Goal: Task Accomplishment & Management: Complete application form

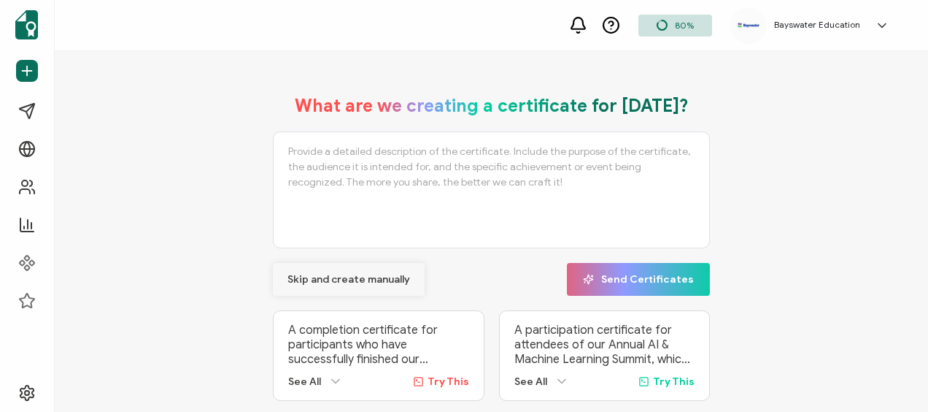
click at [333, 269] on button "Skip and create manually" at bounding box center [349, 279] width 152 height 33
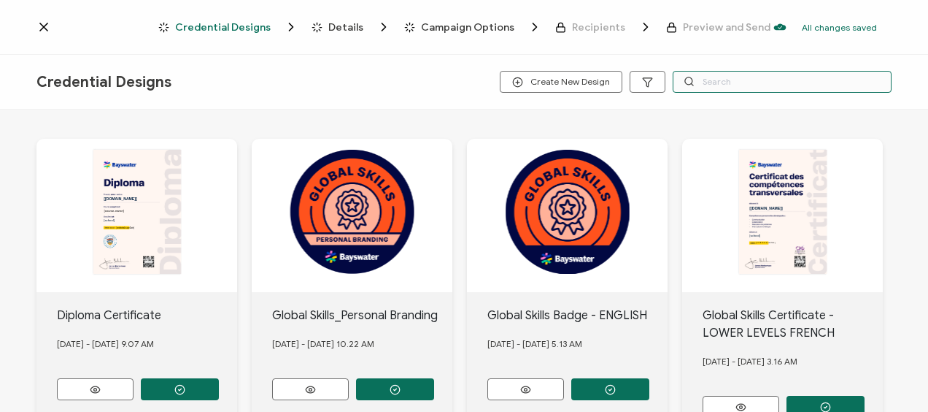
click at [734, 80] on input "text" at bounding box center [782, 82] width 219 height 22
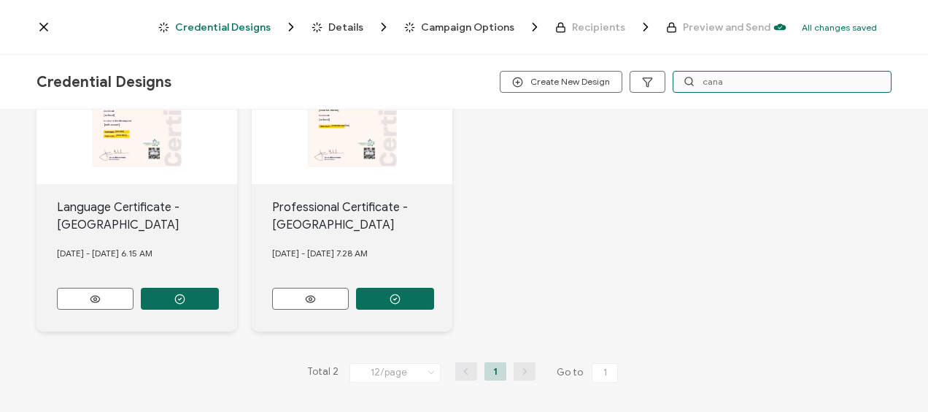
scroll to position [110, 0]
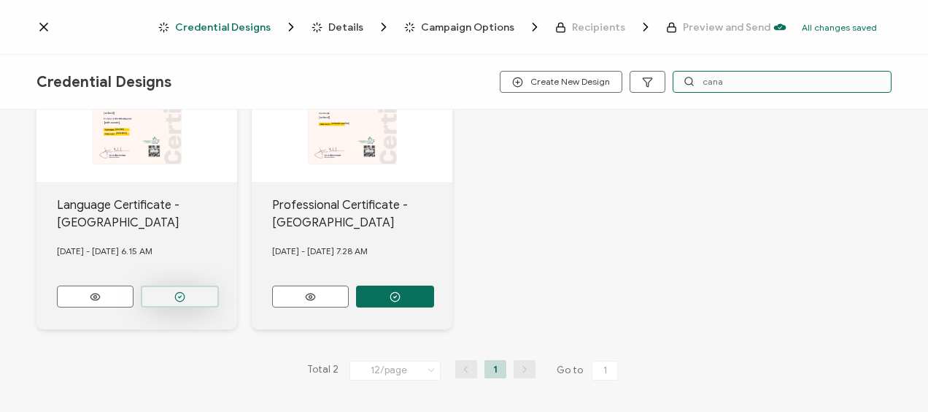
type input "cana"
click at [205, 293] on button "button" at bounding box center [180, 296] width 78 height 22
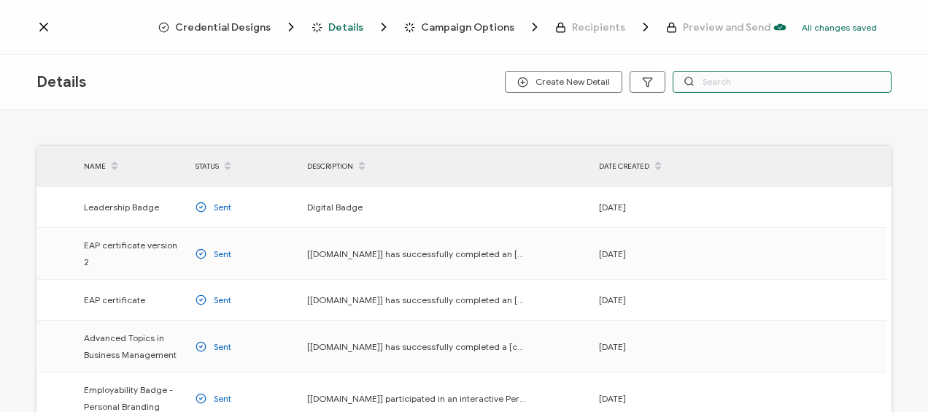
click at [749, 80] on input "text" at bounding box center [782, 82] width 219 height 22
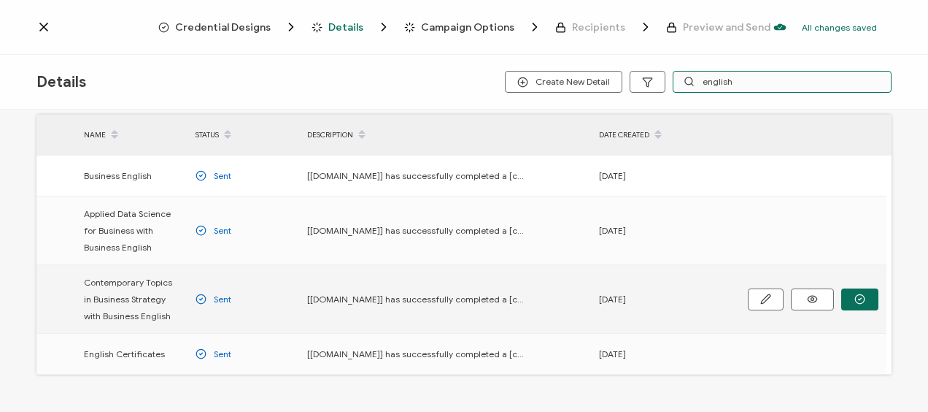
scroll to position [129, 0]
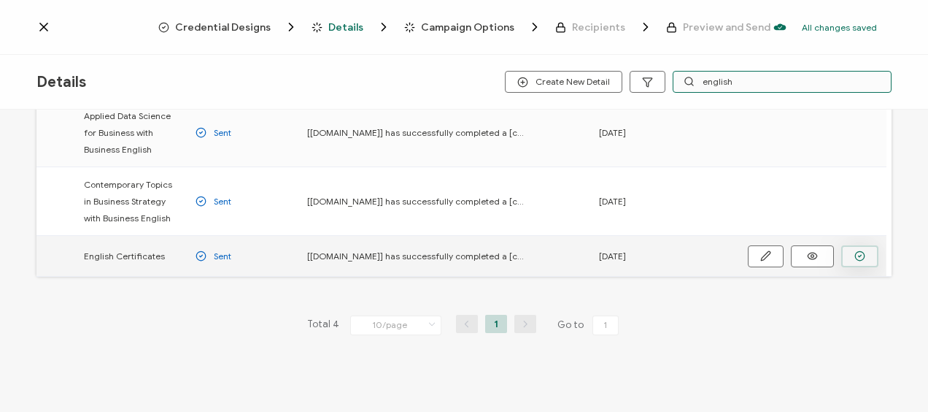
type input "english"
click at [858, 255] on icon "button" at bounding box center [859, 255] width 11 height 11
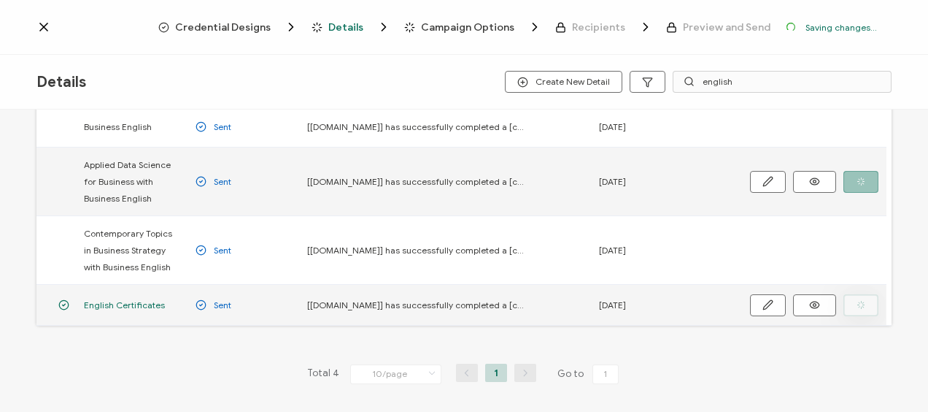
scroll to position [177, 0]
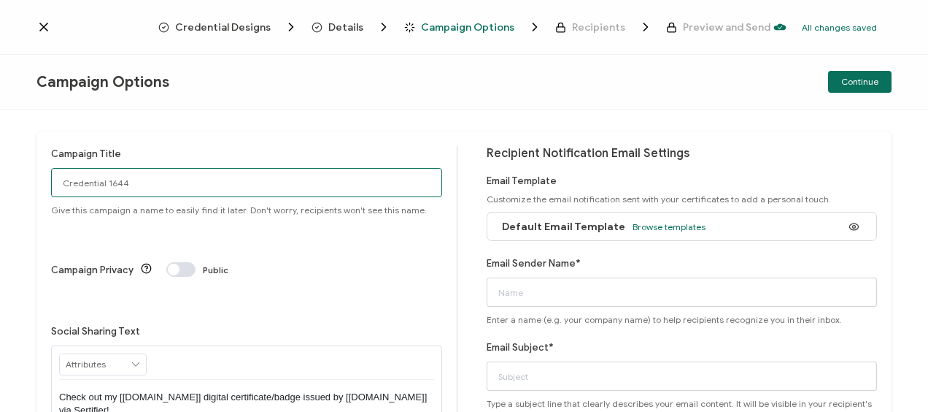
click at [166, 174] on input "Credential 1644" at bounding box center [246, 182] width 391 height 29
type input "Toronto2025-[DATE]"
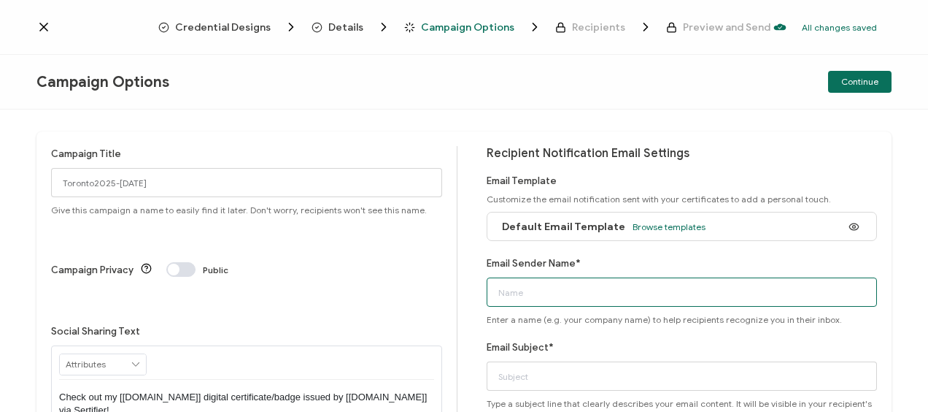
click at [518, 285] on input "Email Sender Name*" at bounding box center [682, 291] width 391 height 29
type input "Bayswater [GEOGRAPHIC_DATA]"
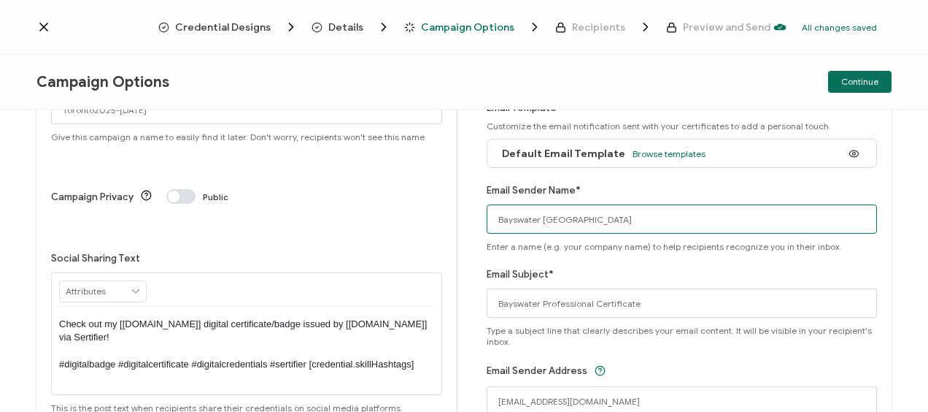
scroll to position [172, 0]
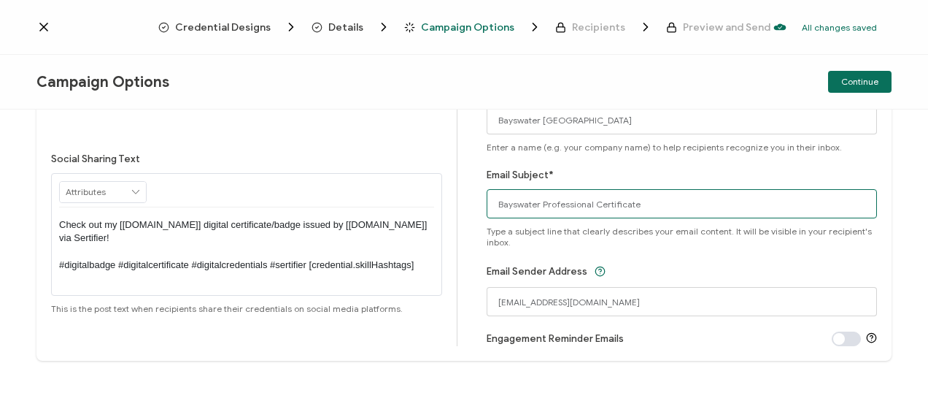
click at [550, 203] on input "Bayswater Professional Certificate" at bounding box center [682, 203] width 391 height 29
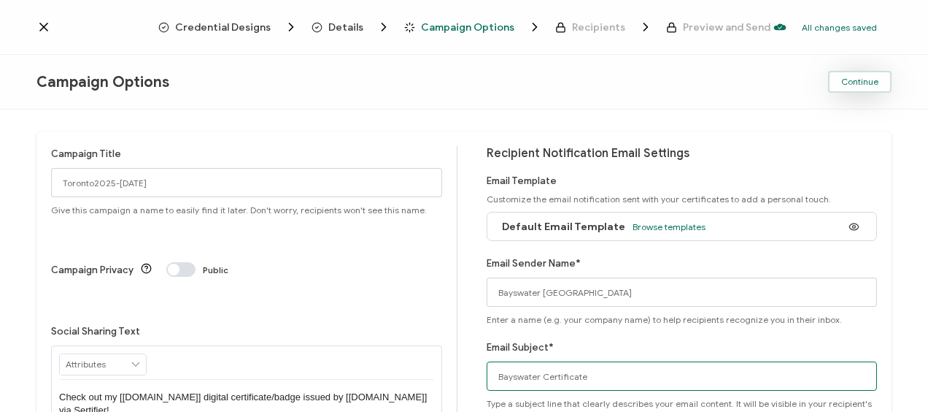
type input "Bayswater Certificate"
click at [848, 82] on span "Continue" at bounding box center [859, 81] width 37 height 9
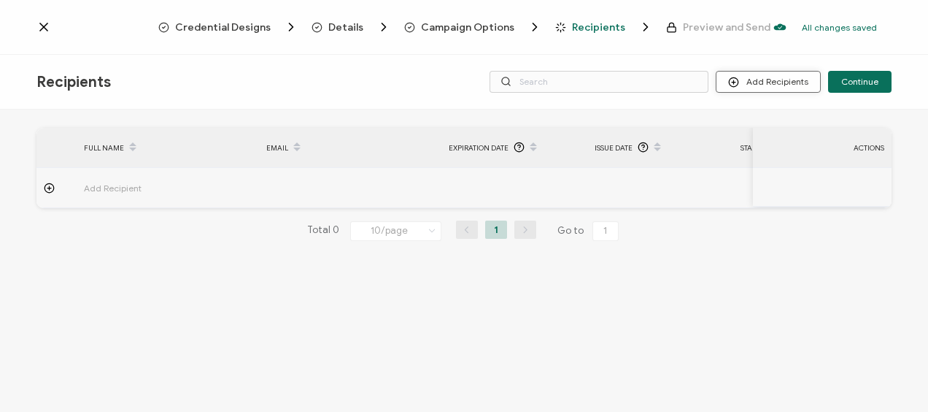
click at [753, 83] on button "Add Recipients" at bounding box center [768, 82] width 105 height 22
click at [773, 80] on button "Add Recipients" at bounding box center [768, 82] width 105 height 22
click at [763, 123] on span "Upload Recipients" at bounding box center [788, 120] width 74 height 11
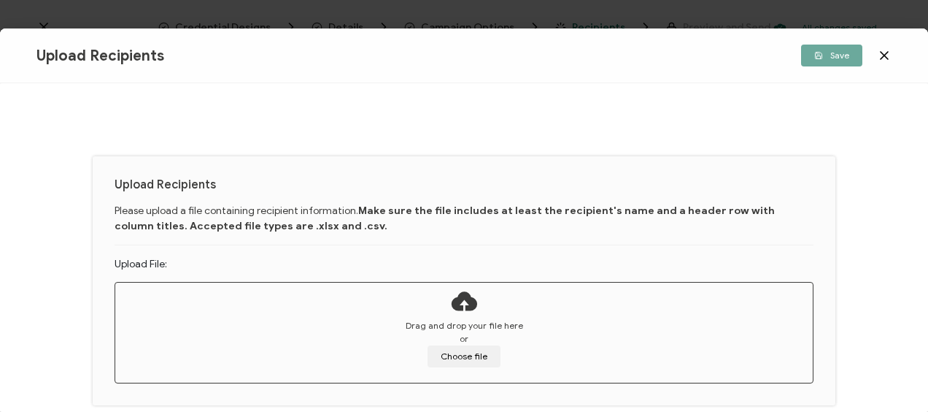
click at [414, 347] on div "Drag and drop your file here or Choose file" at bounding box center [464, 343] width 698 height 48
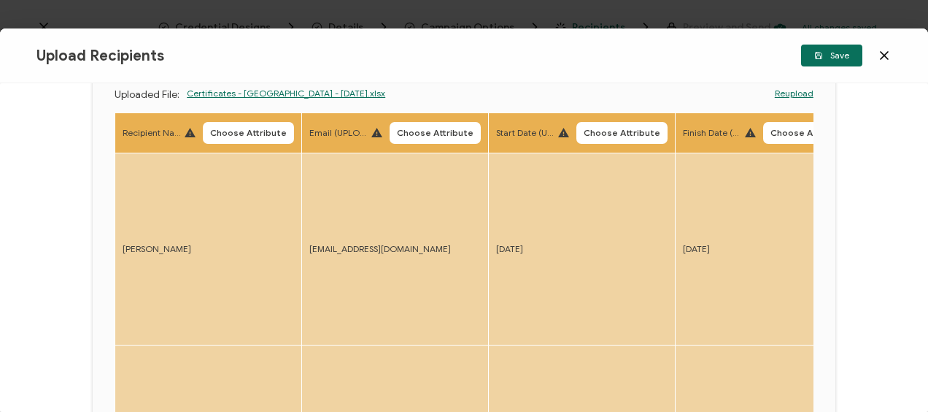
scroll to position [154, 0]
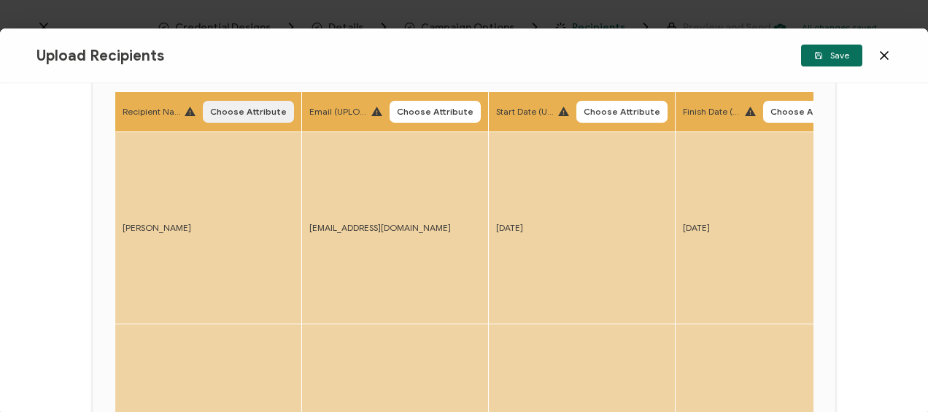
click at [277, 112] on span "Choose Attribute" at bounding box center [248, 111] width 77 height 9
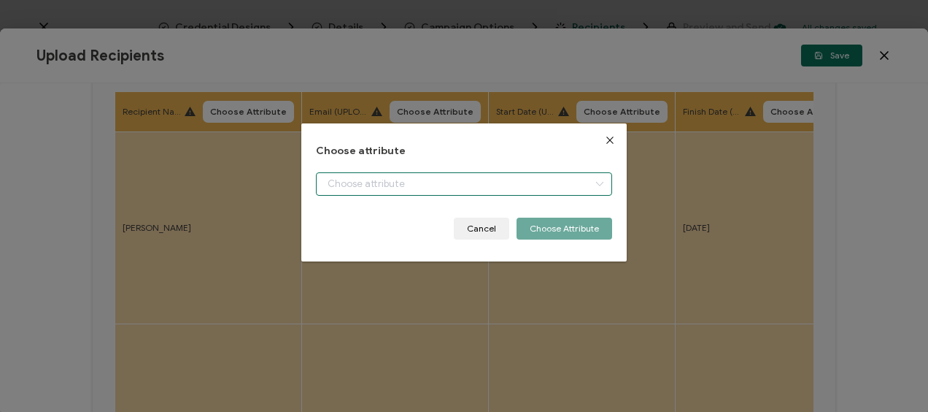
click at [388, 177] on input "dialog" at bounding box center [464, 183] width 296 height 23
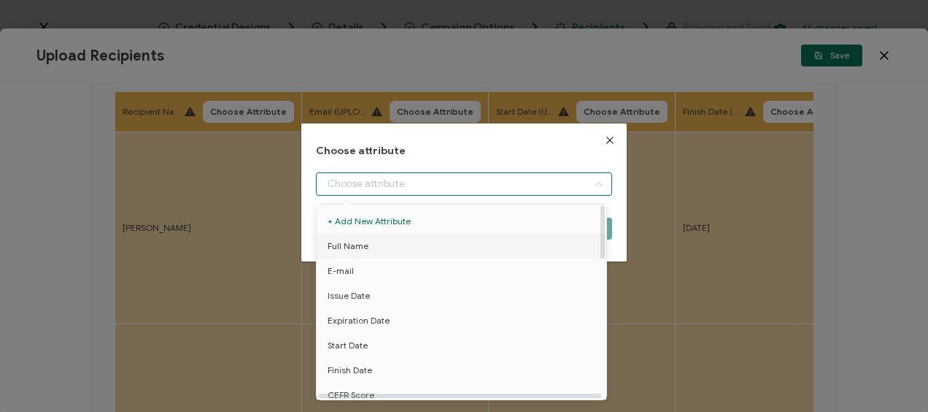
click at [383, 239] on li "Full Name" at bounding box center [464, 246] width 302 height 25
type input "Full Name"
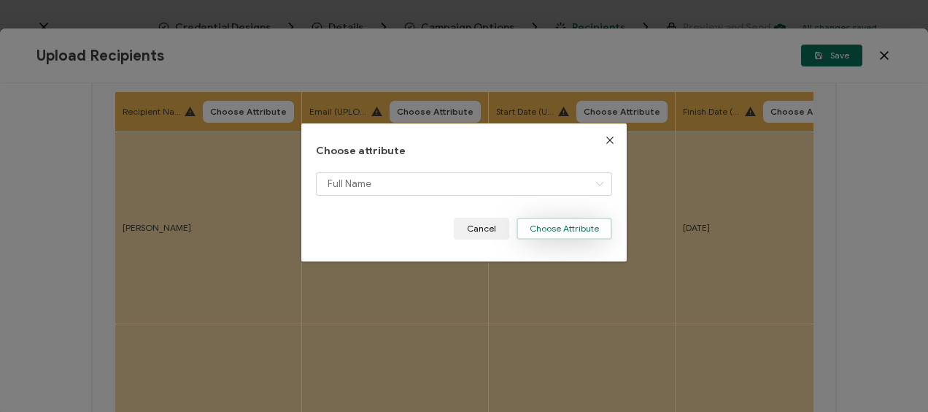
click at [567, 221] on button "Choose Attribute" at bounding box center [565, 228] width 96 height 22
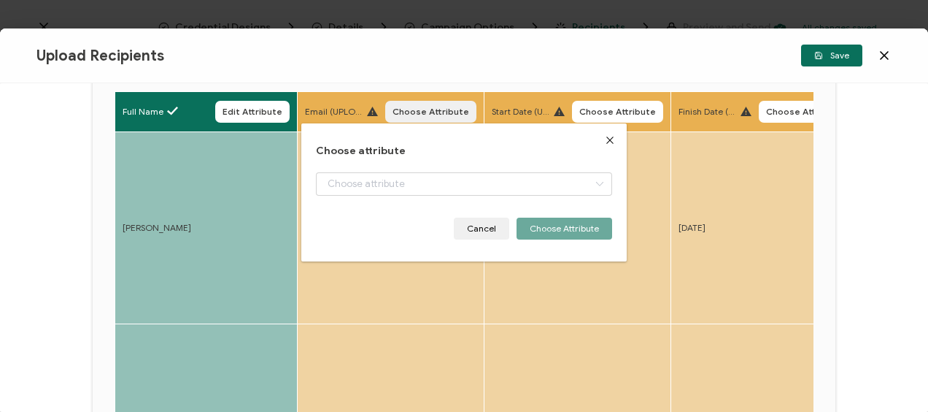
click at [428, 115] on span "Choose Attribute" at bounding box center [431, 111] width 77 height 9
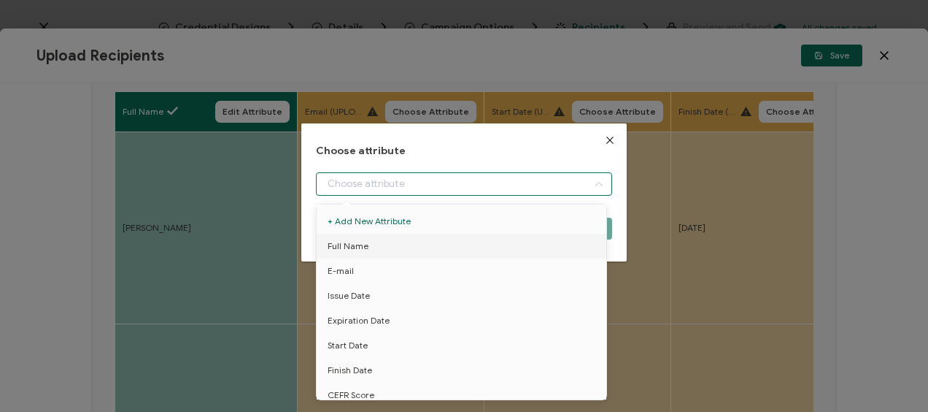
click at [416, 185] on input "dialog" at bounding box center [464, 183] width 296 height 23
click at [382, 266] on li "E-mail" at bounding box center [464, 270] width 302 height 25
type input "E-mail"
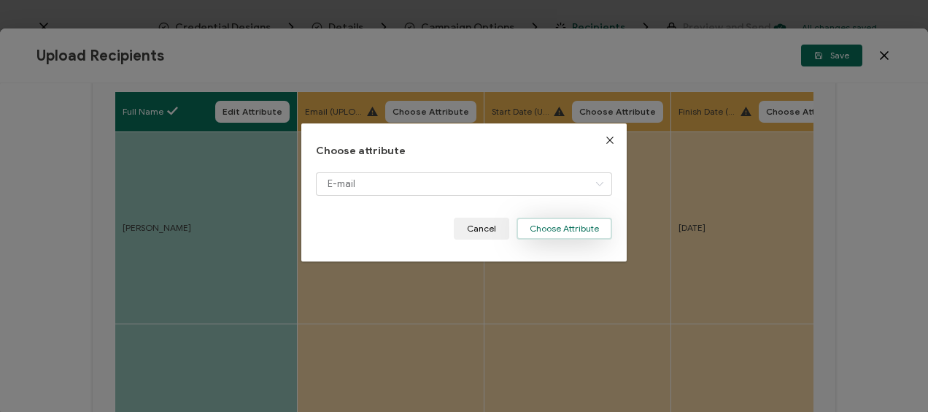
click at [558, 223] on button "Choose Attribute" at bounding box center [565, 228] width 96 height 22
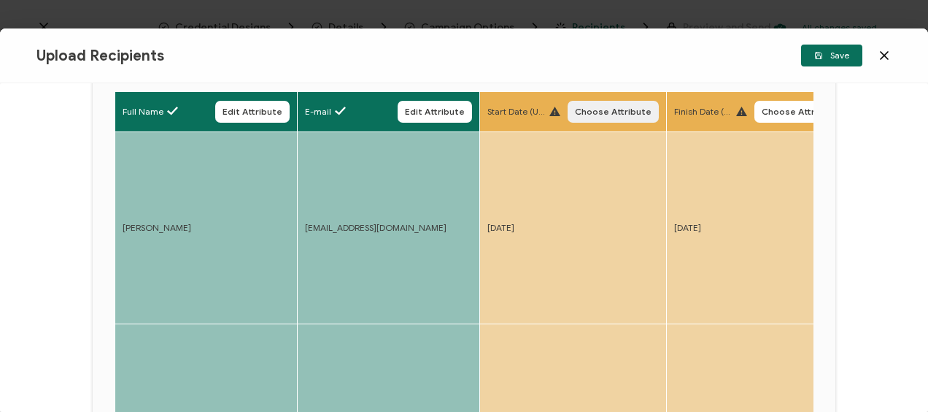
click at [614, 105] on button "Choose Attribute" at bounding box center [613, 112] width 91 height 22
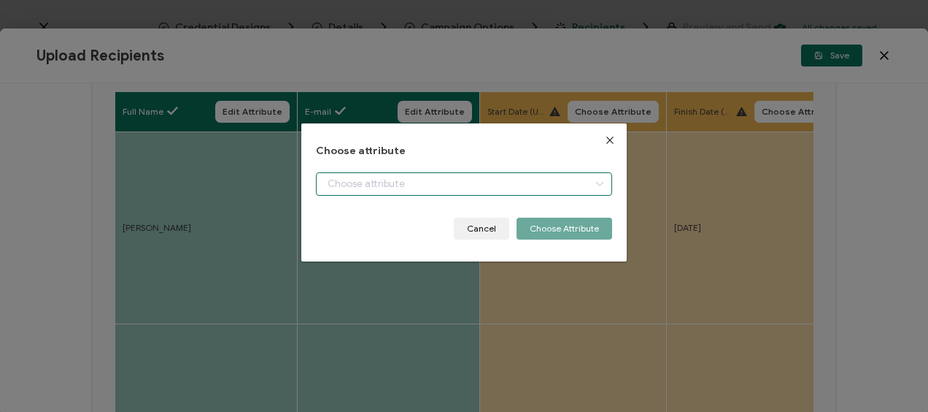
click at [371, 182] on input "dialog" at bounding box center [464, 183] width 296 height 23
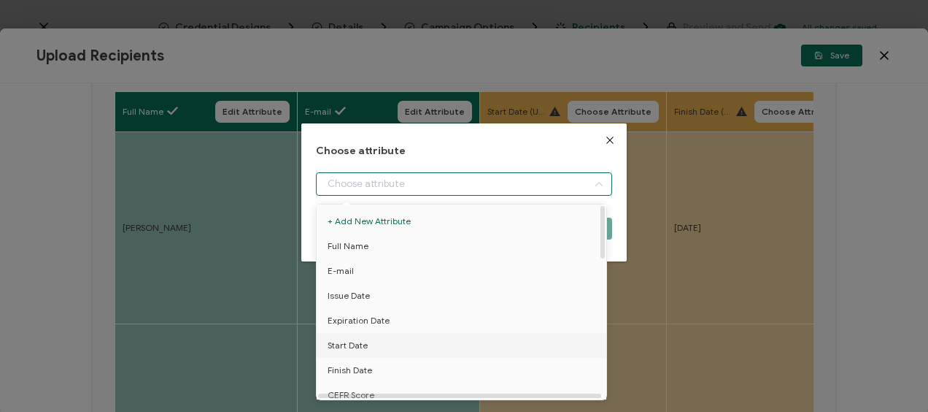
click at [357, 347] on span "Start Date" at bounding box center [348, 345] width 40 height 25
type input "Start Date"
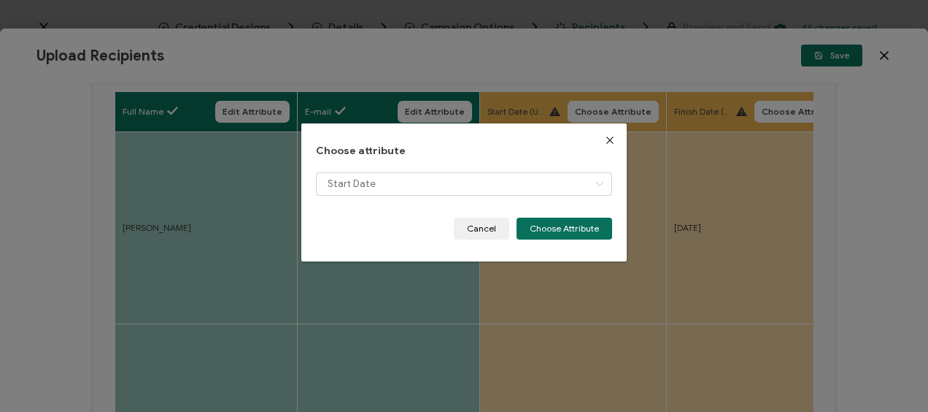
drag, startPoint x: 560, startPoint y: 231, endPoint x: 642, endPoint y: 165, distance: 105.9
click at [560, 231] on button "Choose Attribute" at bounding box center [565, 228] width 96 height 22
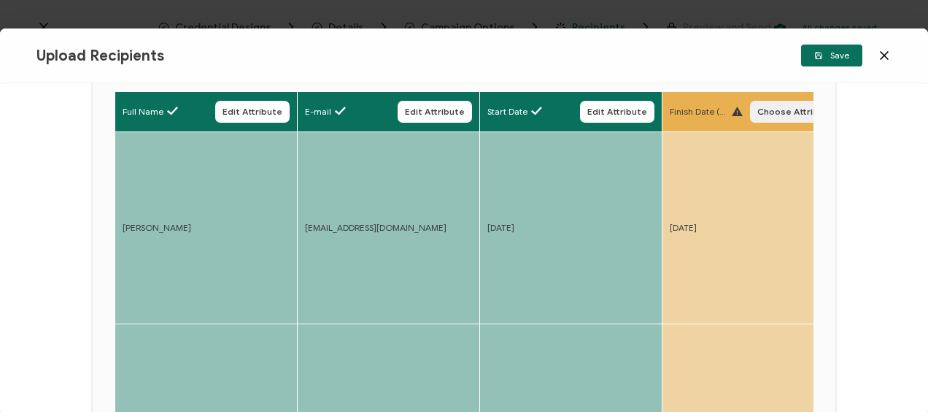
click at [762, 107] on span "Choose Attribute" at bounding box center [795, 111] width 77 height 9
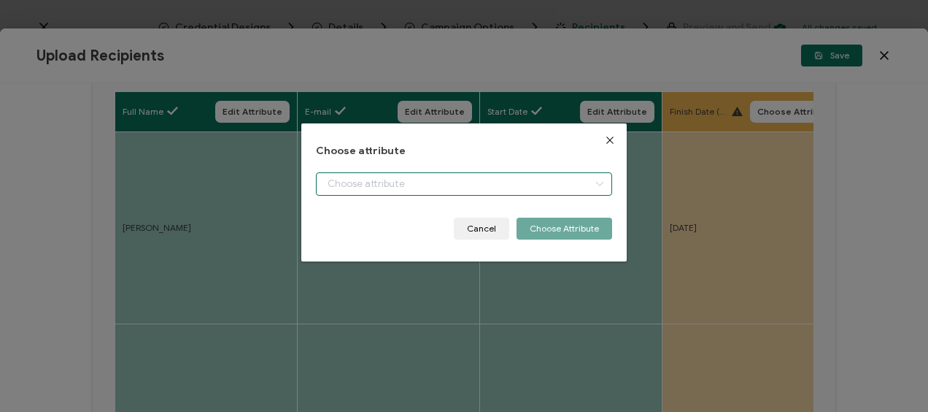
click at [403, 186] on input "dialog" at bounding box center [464, 183] width 296 height 23
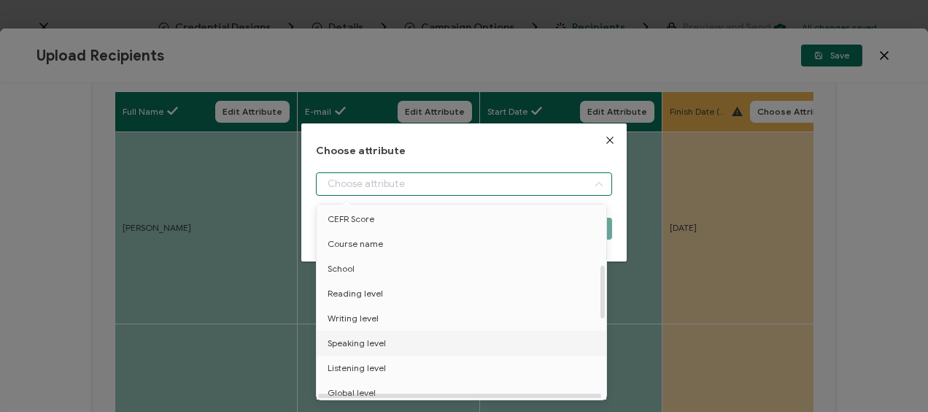
scroll to position [146, 0]
click at [377, 226] on li "Finish Date" at bounding box center [464, 224] width 302 height 25
type input "Finish Date"
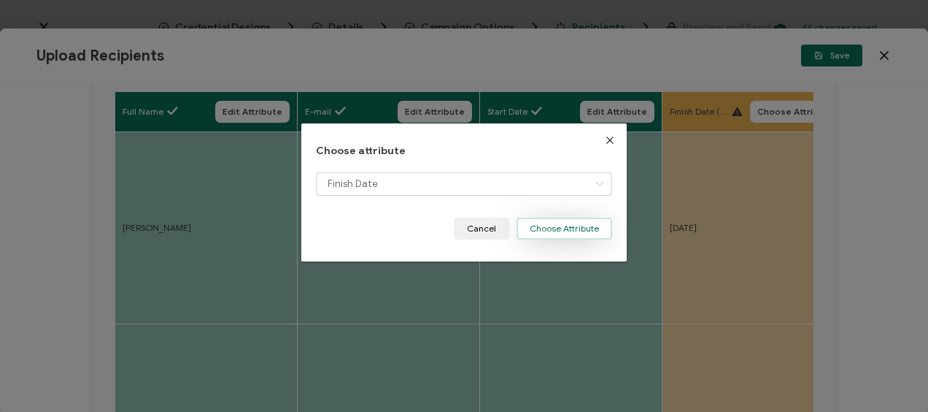
click at [571, 221] on button "Choose Attribute" at bounding box center [565, 228] width 96 height 22
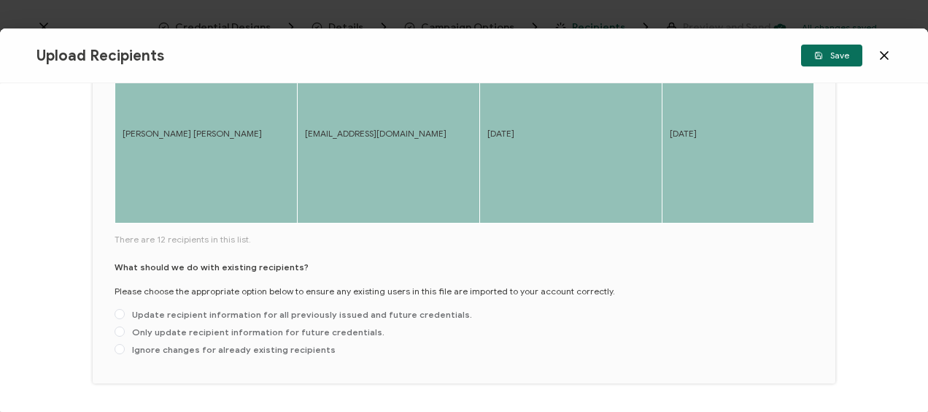
scroll to position [825, 0]
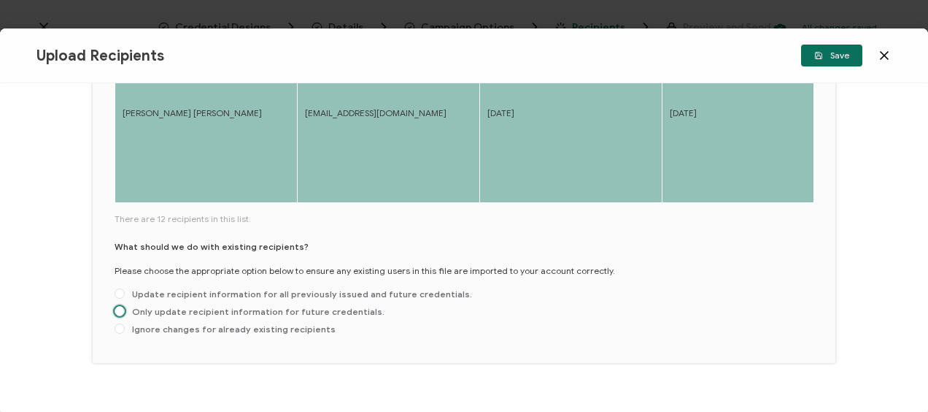
click at [142, 306] on span "Only update recipient information for future credentials." at bounding box center [255, 311] width 260 height 11
click at [125, 306] on input "Only update recipient information for future credentials." at bounding box center [120, 312] width 10 height 12
radio input "true"
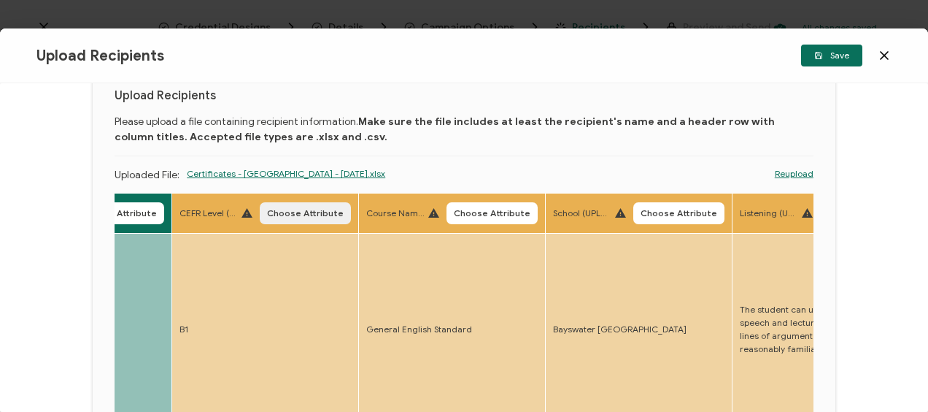
scroll to position [73, 0]
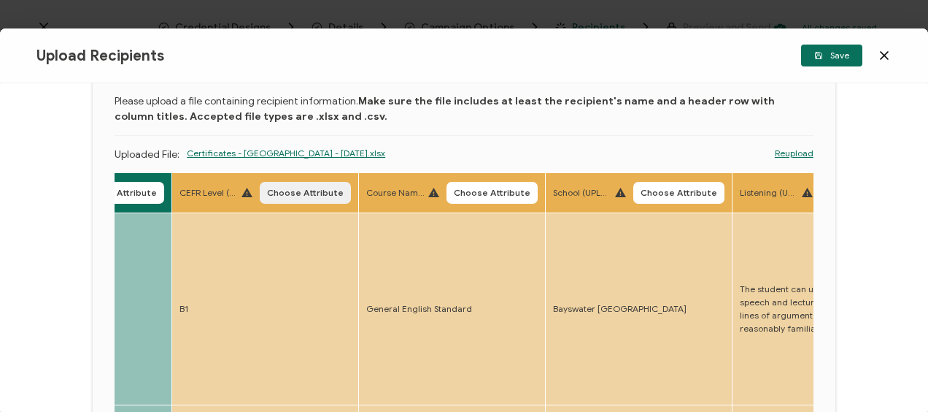
click at [299, 195] on span "Choose Attribute" at bounding box center [305, 192] width 77 height 9
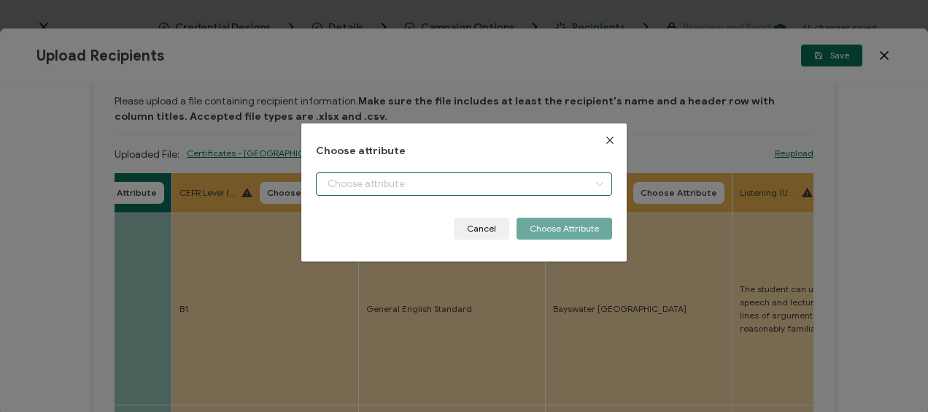
click at [442, 182] on input "dialog" at bounding box center [464, 183] width 296 height 23
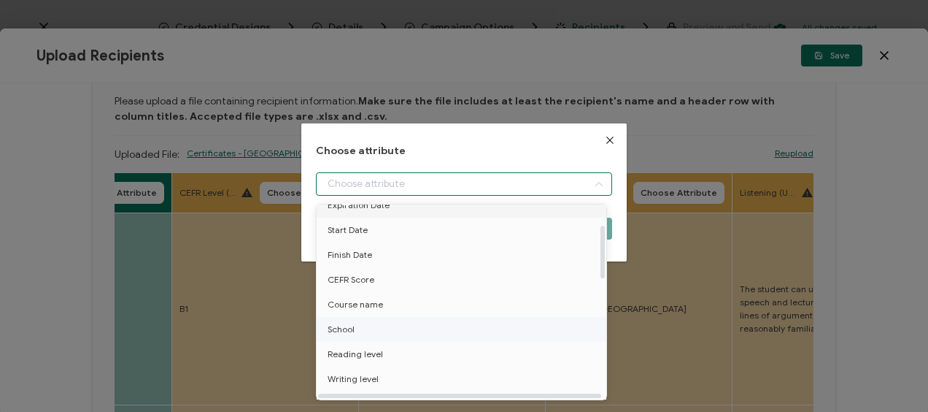
scroll to position [146, 0]
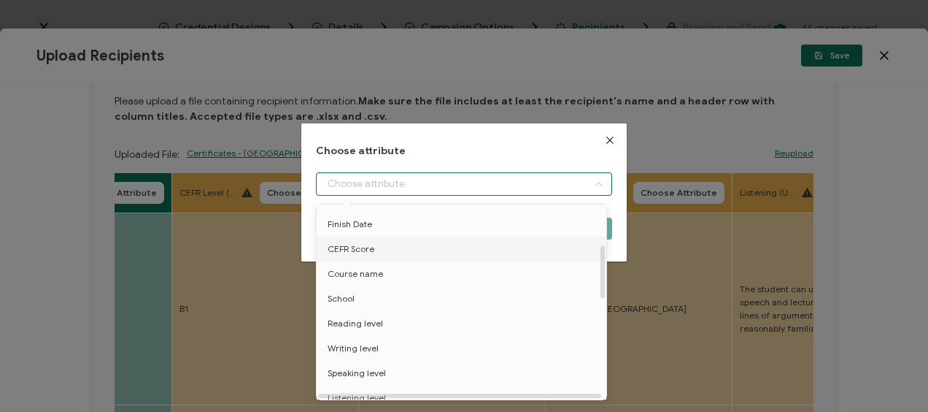
click at [379, 253] on li "CEFR Score" at bounding box center [464, 248] width 302 height 25
type input "CEFR Score"
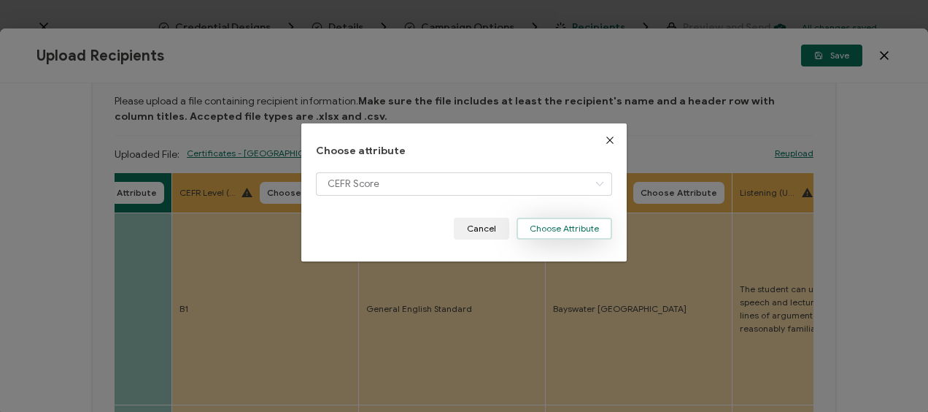
click at [581, 228] on button "Choose Attribute" at bounding box center [565, 228] width 96 height 22
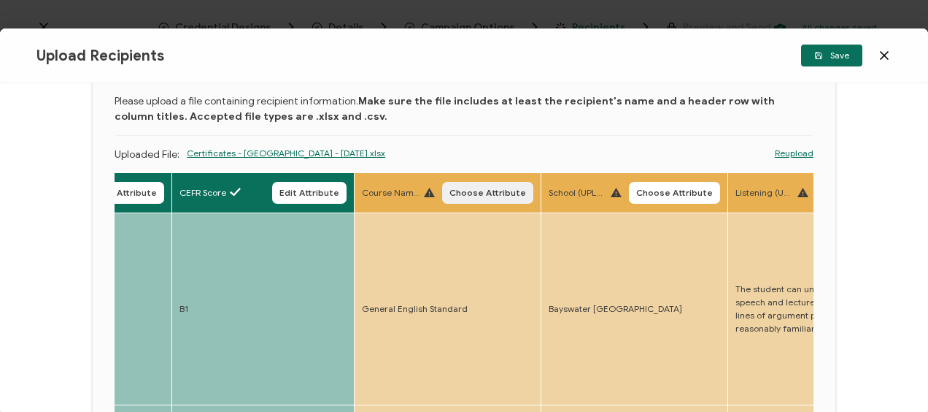
click at [483, 182] on button "Choose Attribute" at bounding box center [487, 193] width 91 height 22
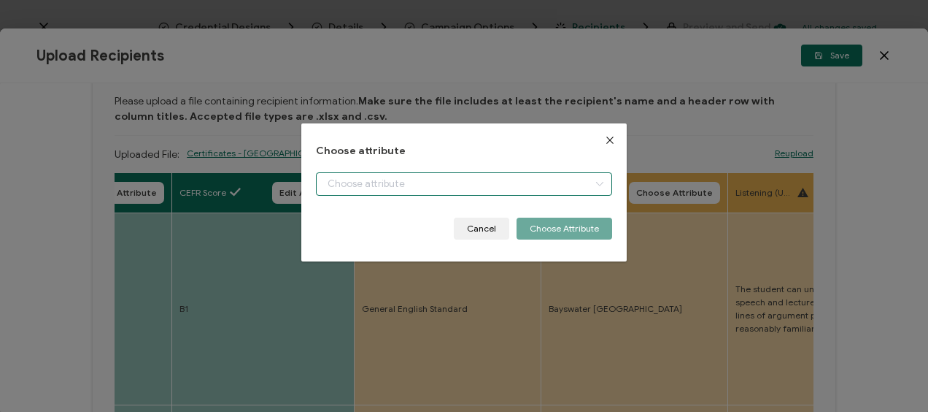
click at [344, 180] on input "dialog" at bounding box center [464, 183] width 296 height 23
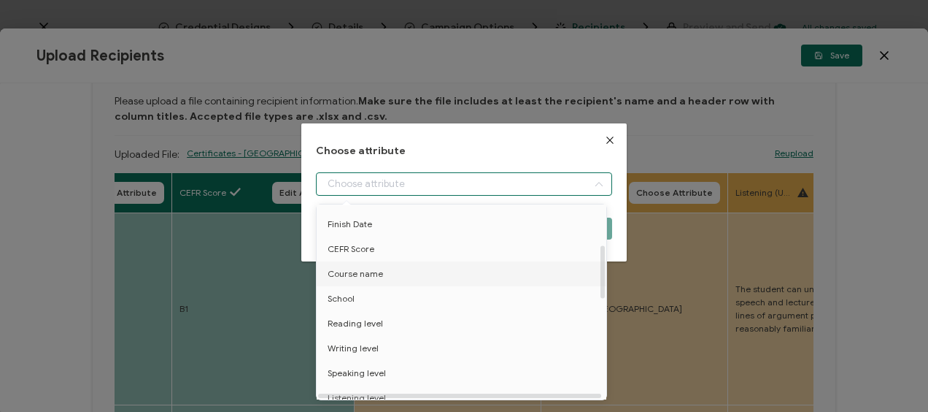
click at [368, 271] on span "Course name" at bounding box center [355, 273] width 55 height 25
type input "Course name"
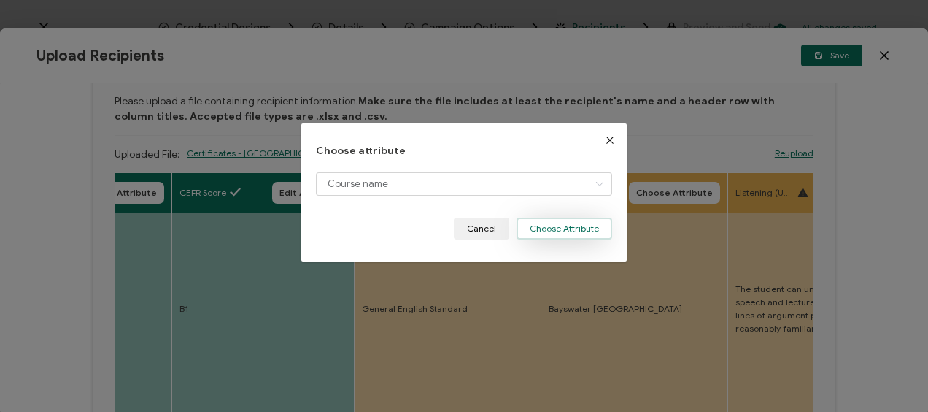
click at [537, 231] on button "Choose Attribute" at bounding box center [565, 228] width 96 height 22
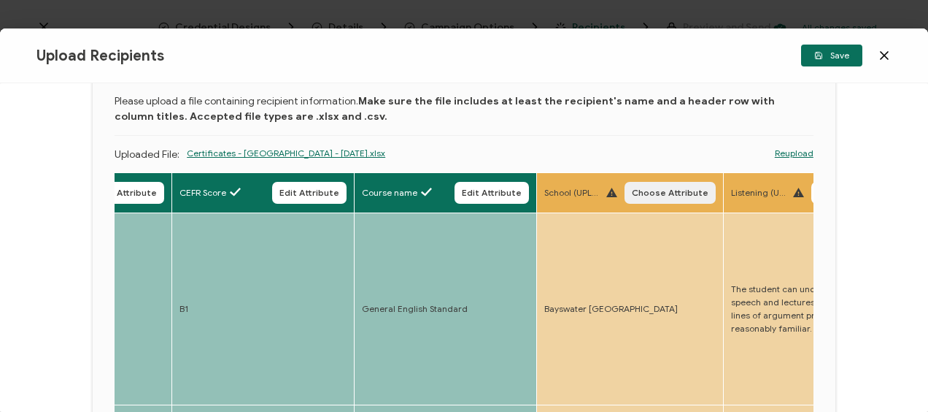
click at [667, 196] on span "Choose Attribute" at bounding box center [670, 192] width 77 height 9
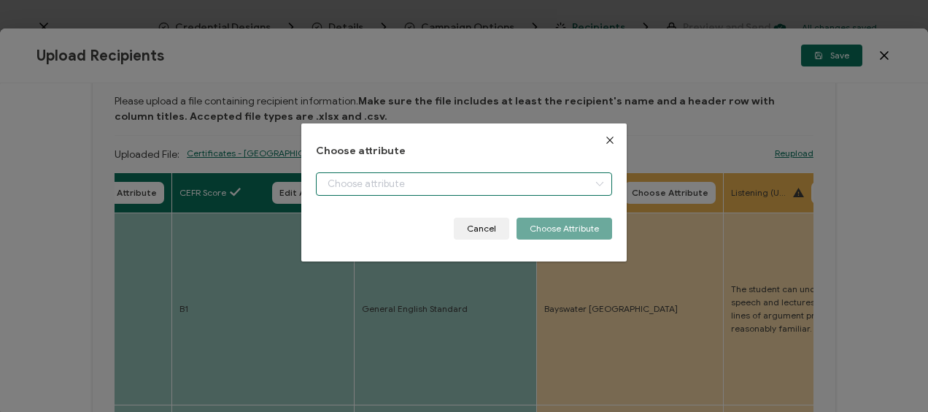
click at [416, 187] on input "dialog" at bounding box center [464, 183] width 296 height 23
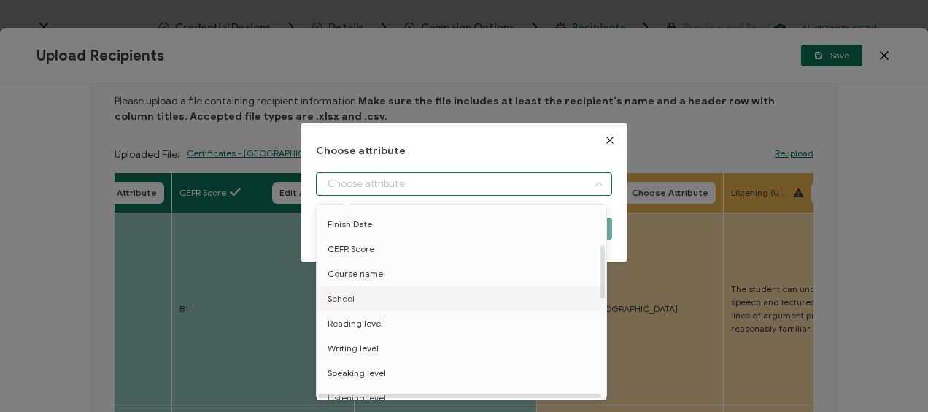
click at [344, 292] on span "School" at bounding box center [341, 298] width 27 height 25
type input "School"
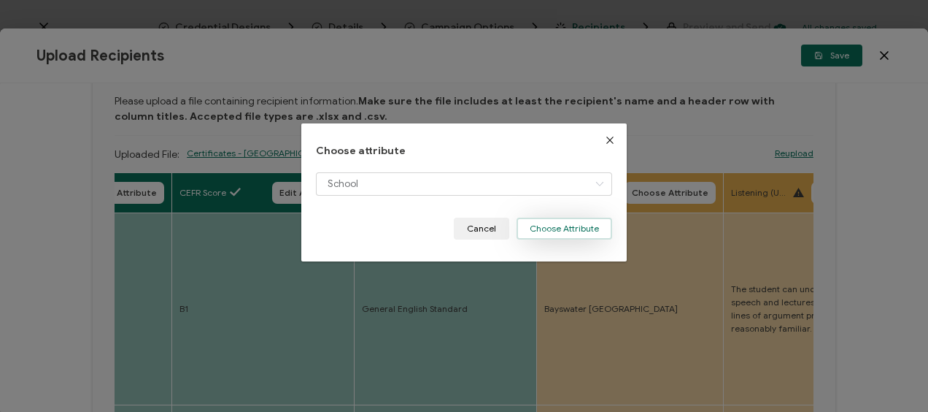
click at [543, 225] on button "Choose Attribute" at bounding box center [565, 228] width 96 height 22
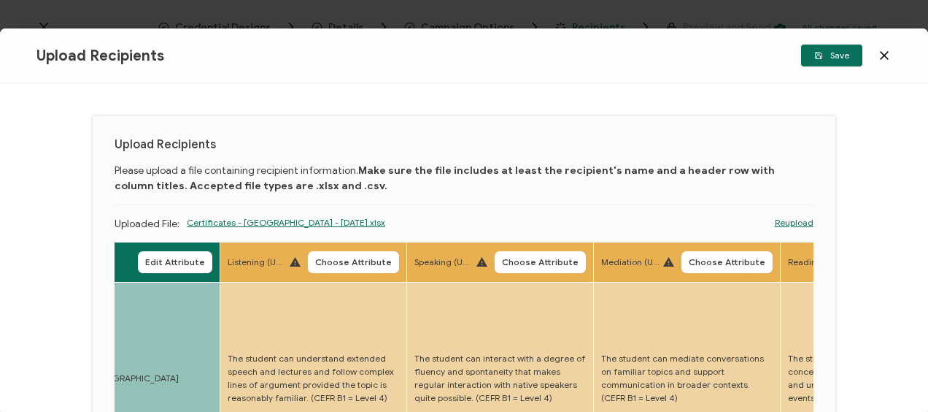
scroll to position [0, 0]
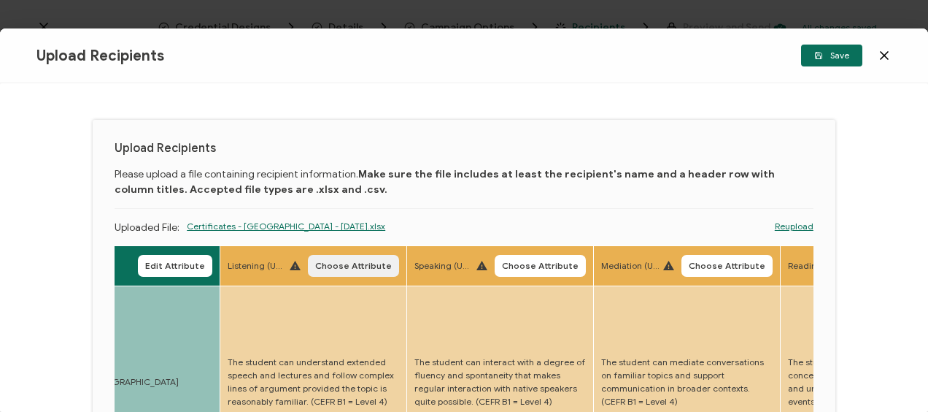
click at [353, 261] on span "Choose Attribute" at bounding box center [353, 265] width 77 height 9
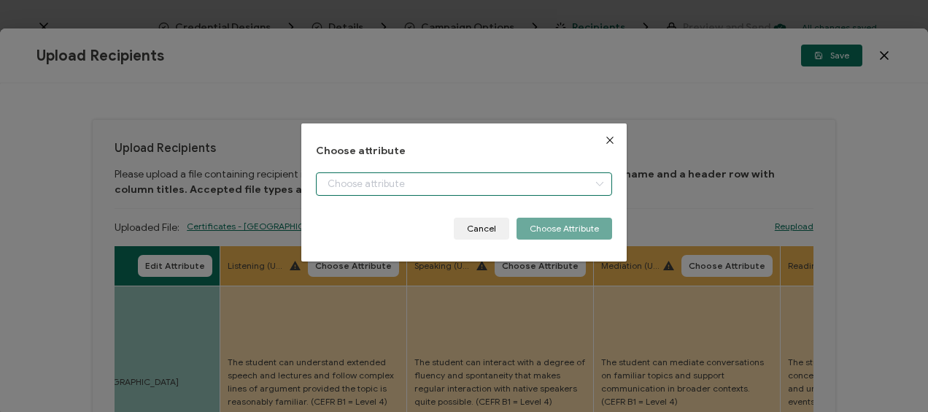
click at [378, 190] on input "dialog" at bounding box center [464, 183] width 296 height 23
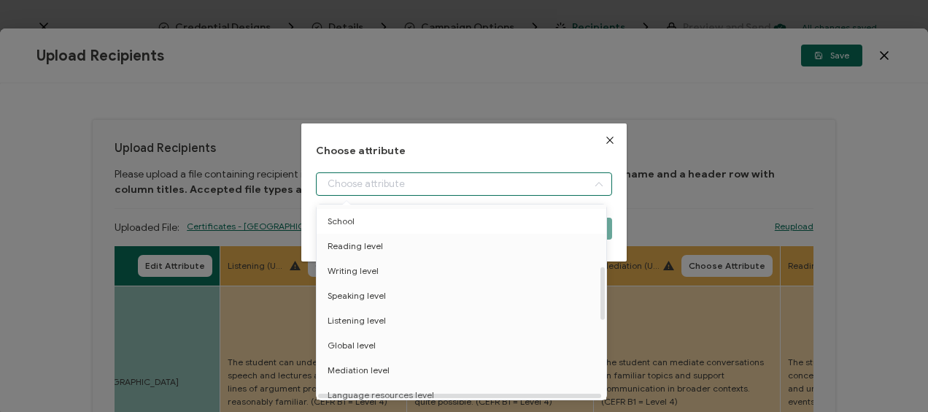
scroll to position [292, 0]
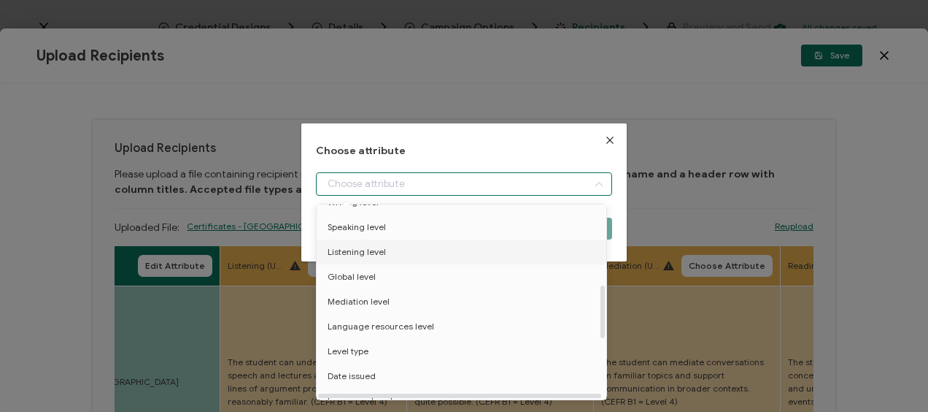
click at [375, 252] on span "Listening level" at bounding box center [357, 251] width 58 height 25
type input "Listening level"
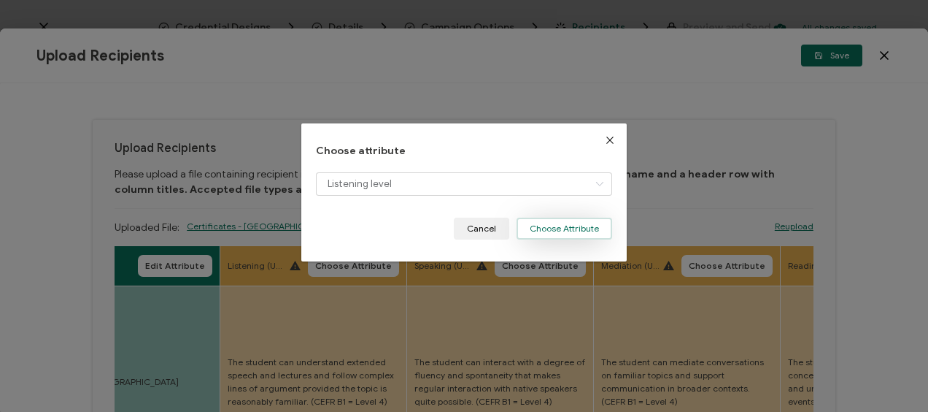
click at [533, 225] on button "Choose Attribute" at bounding box center [565, 228] width 96 height 22
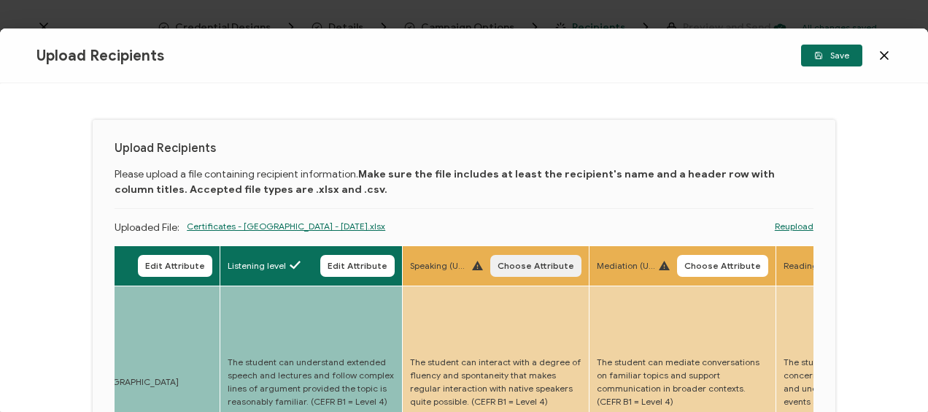
click at [533, 267] on span "Choose Attribute" at bounding box center [536, 265] width 77 height 9
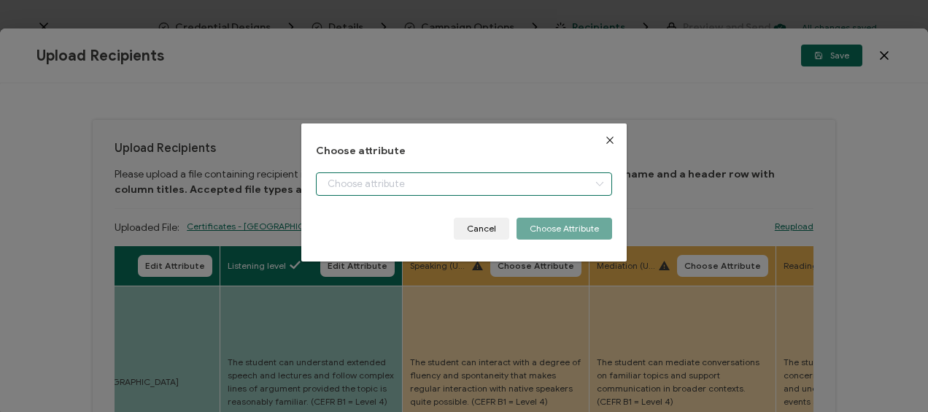
click at [360, 182] on input "dialog" at bounding box center [464, 183] width 296 height 23
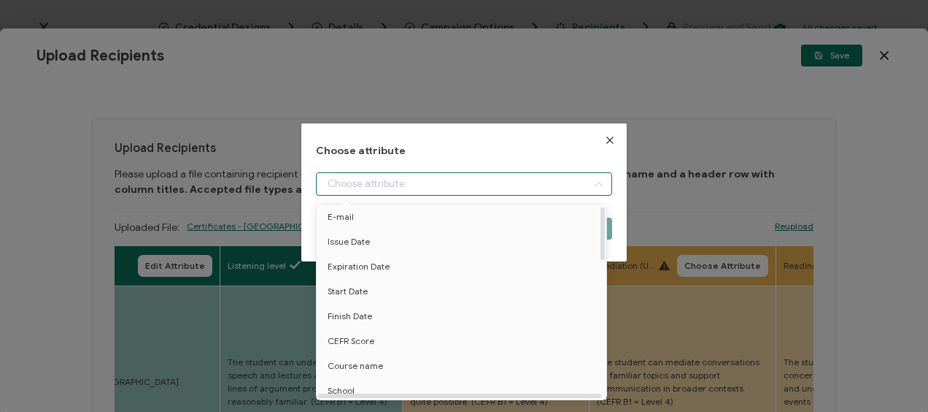
scroll to position [219, 0]
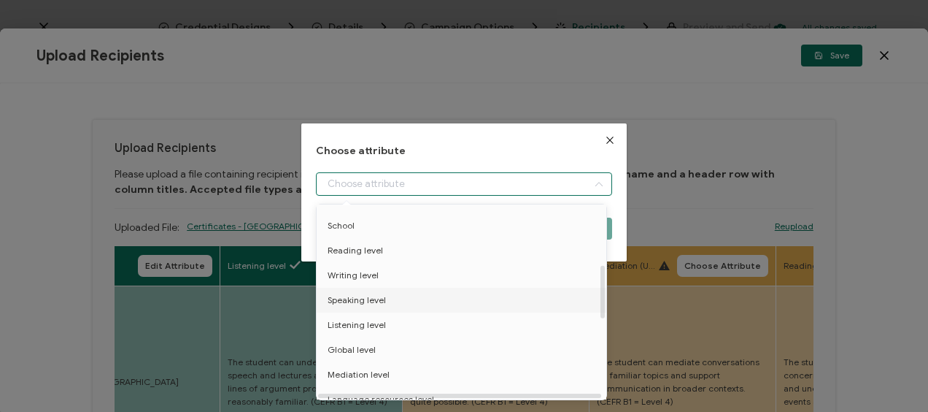
click at [360, 295] on span "Speaking level" at bounding box center [357, 299] width 58 height 25
type input "Speaking level"
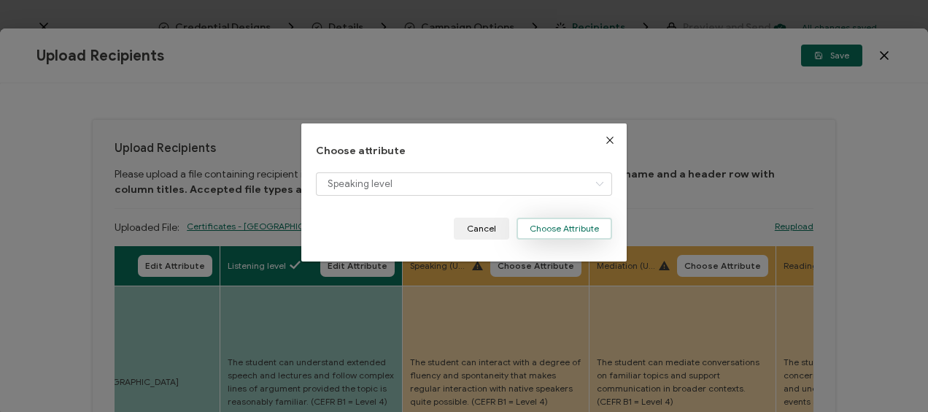
click at [565, 226] on button "Choose Attribute" at bounding box center [565, 228] width 96 height 22
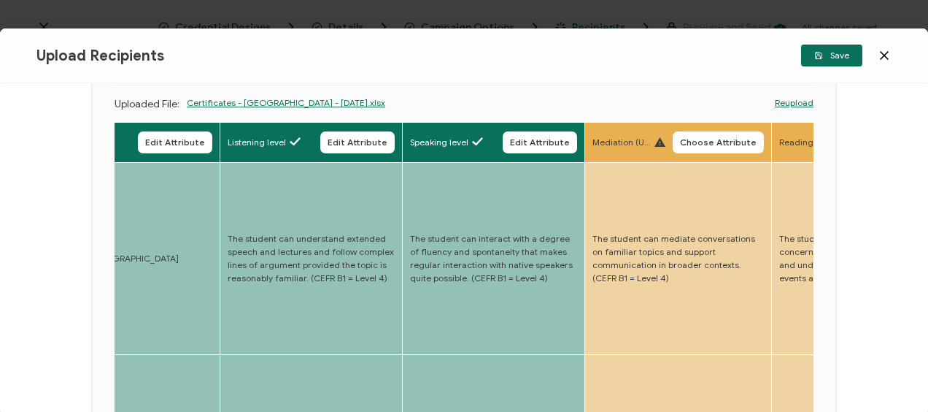
scroll to position [73, 0]
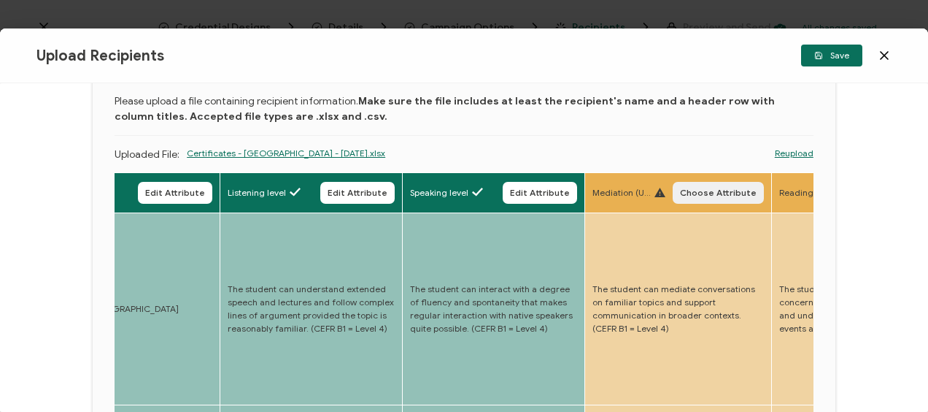
click at [714, 186] on button "Choose Attribute" at bounding box center [718, 193] width 91 height 22
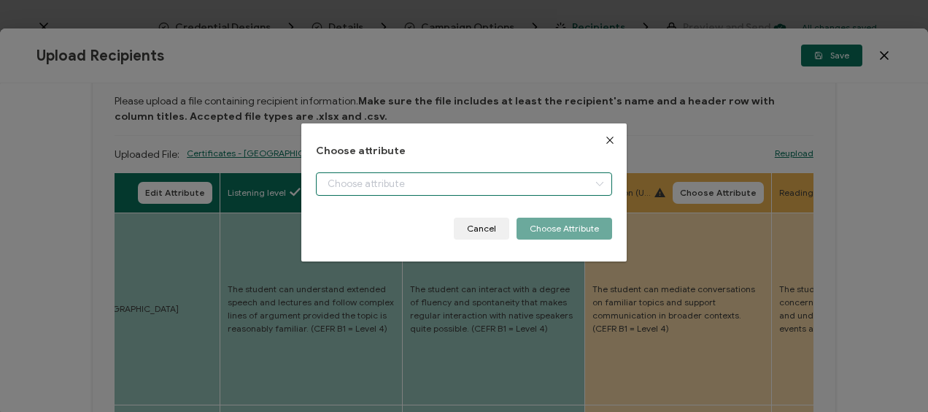
click at [359, 175] on input "dialog" at bounding box center [464, 183] width 296 height 23
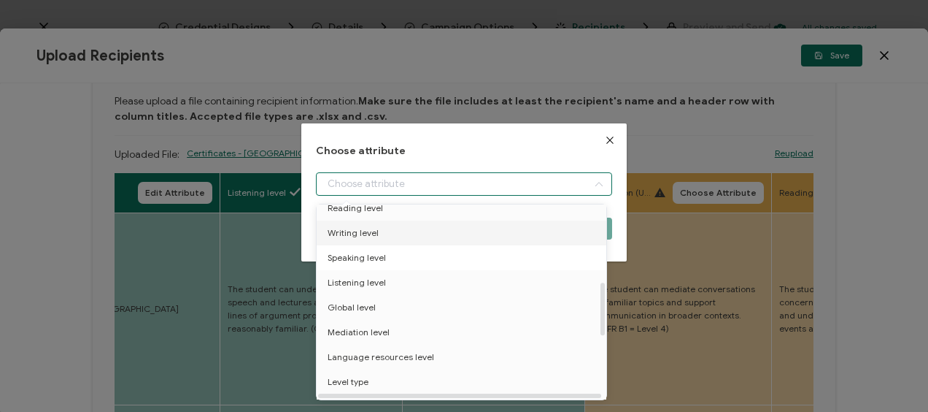
scroll to position [292, 0]
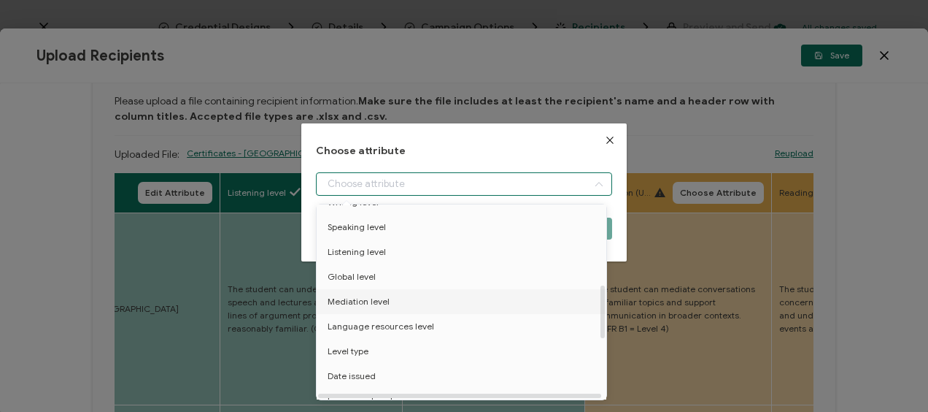
click at [368, 300] on span "Mediation level" at bounding box center [359, 301] width 62 height 25
type input "Mediation level"
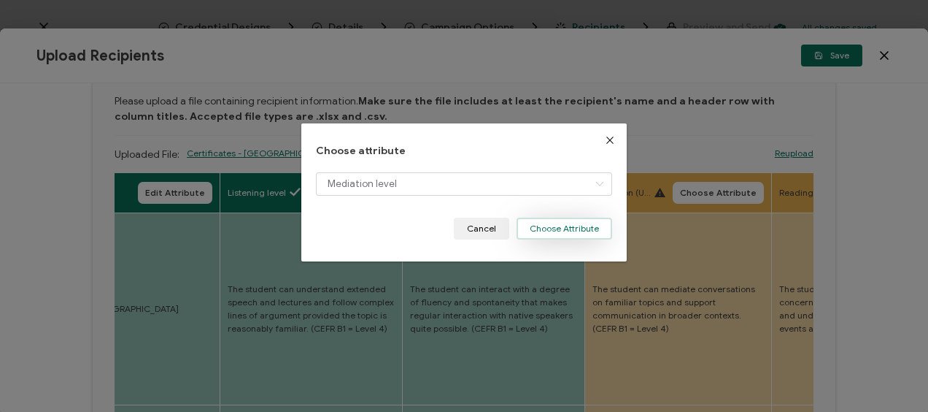
click at [566, 235] on button "Choose Attribute" at bounding box center [565, 228] width 96 height 22
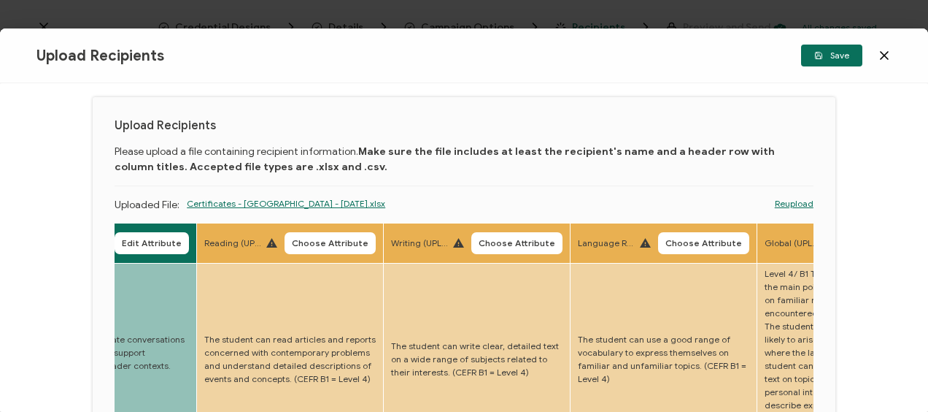
scroll to position [22, 0]
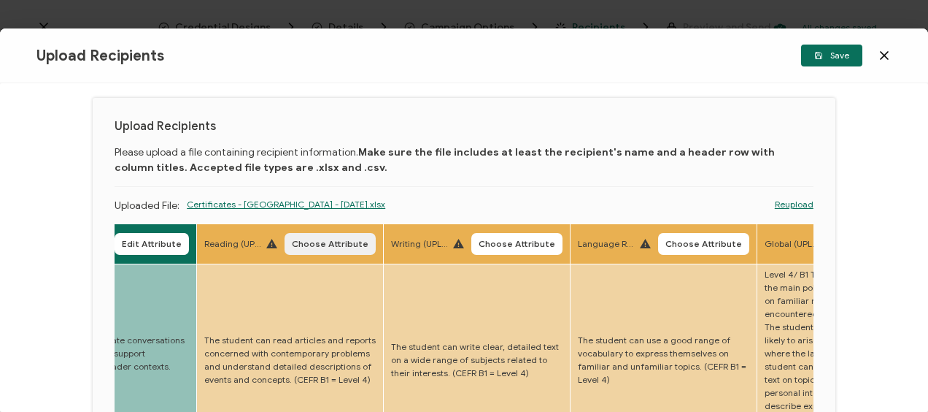
click at [327, 245] on span "Choose Attribute" at bounding box center [330, 243] width 77 height 9
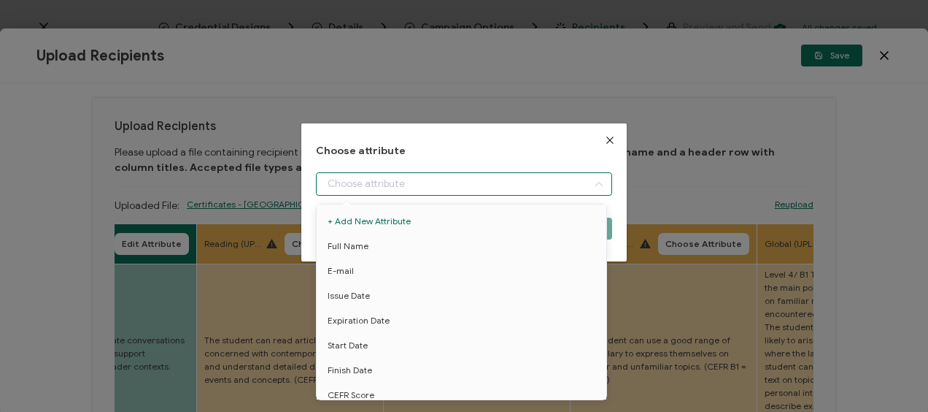
click at [358, 185] on input "dialog" at bounding box center [464, 183] width 296 height 23
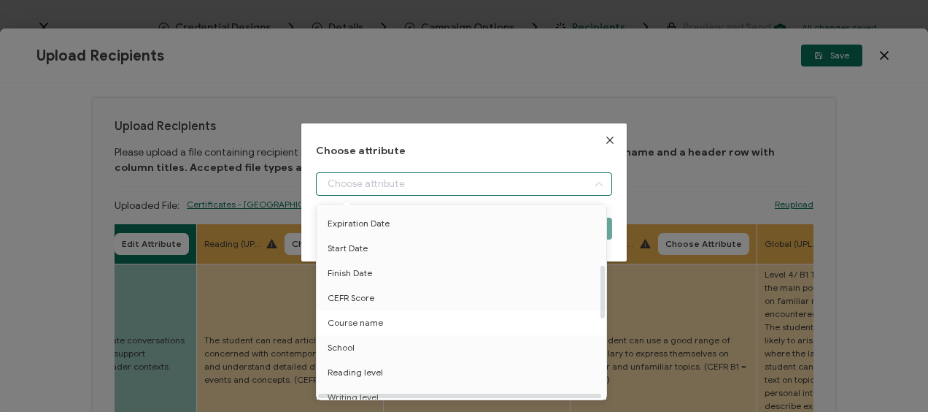
scroll to position [219, 0]
click at [374, 255] on span "Reading level" at bounding box center [355, 250] width 55 height 25
type input "Reading level"
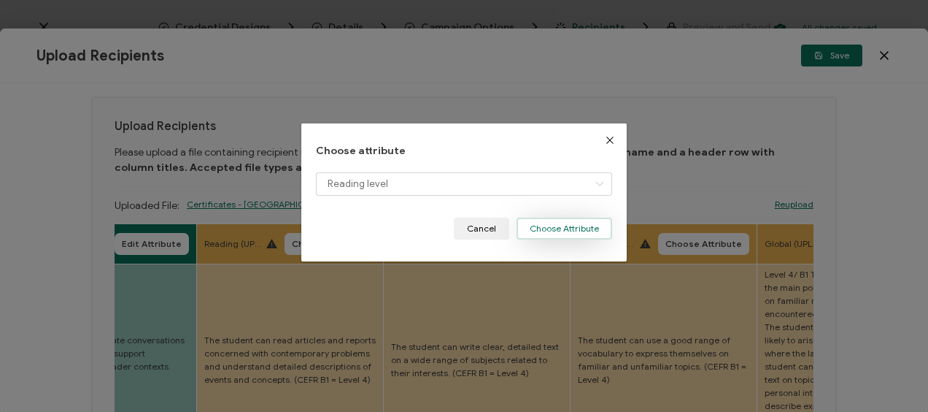
click at [545, 223] on button "Choose Attribute" at bounding box center [565, 228] width 96 height 22
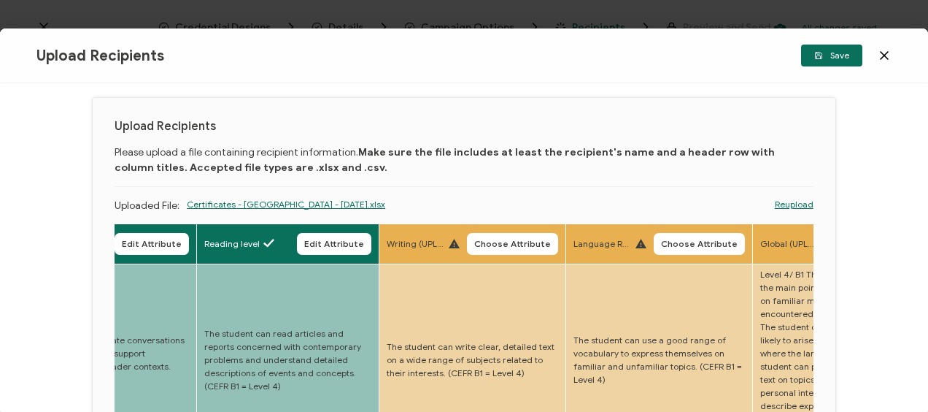
click at [500, 246] on span "Choose Attribute" at bounding box center [512, 243] width 77 height 9
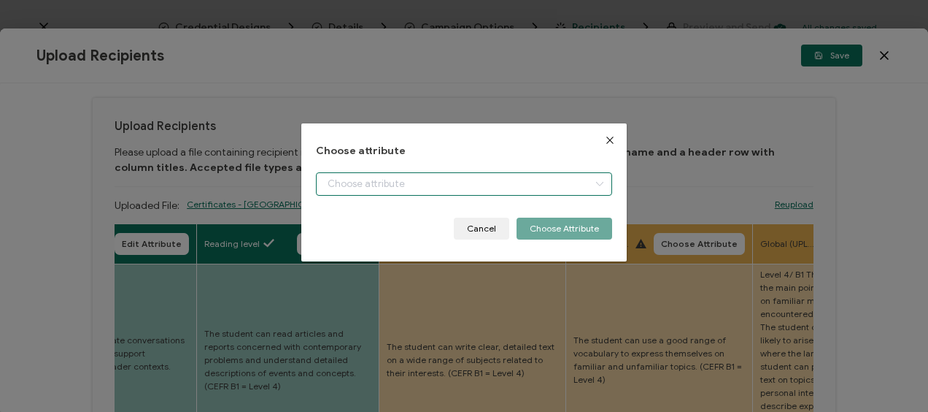
click at [398, 181] on input "dialog" at bounding box center [464, 183] width 296 height 23
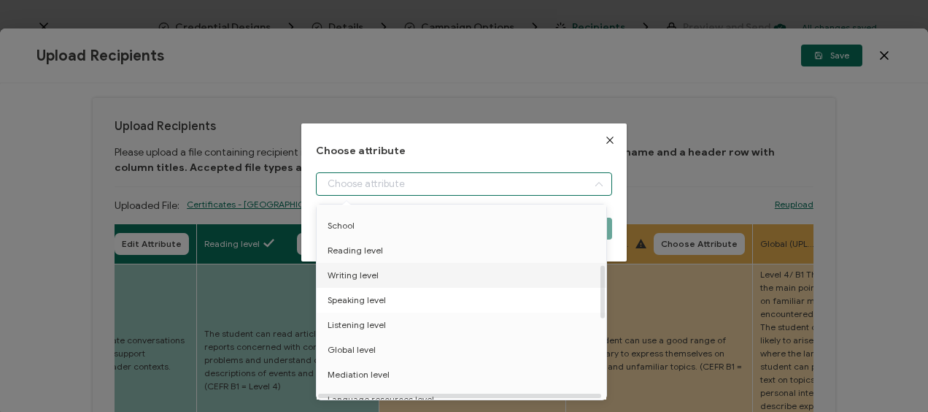
click at [379, 273] on li "Writing level" at bounding box center [464, 275] width 302 height 25
type input "Writing level"
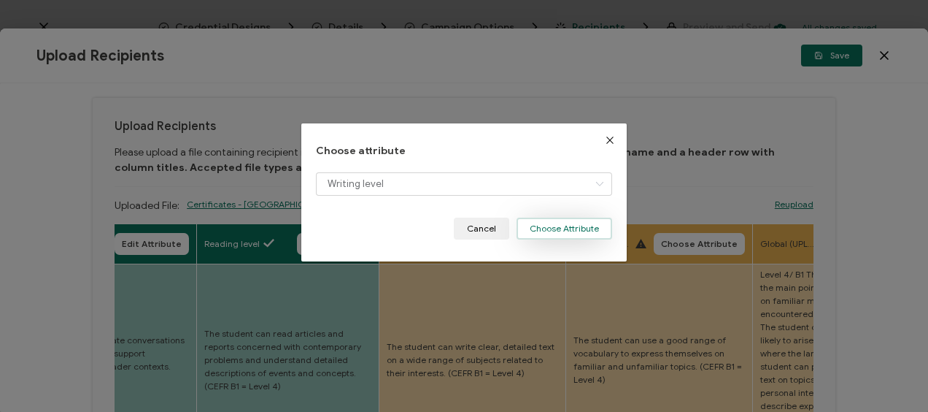
click at [540, 231] on button "Choose Attribute" at bounding box center [565, 228] width 96 height 22
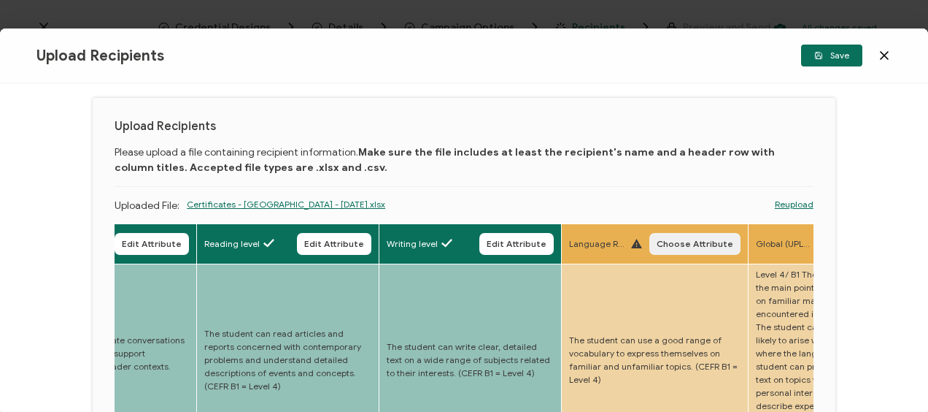
click at [682, 239] on span "Choose Attribute" at bounding box center [695, 243] width 77 height 9
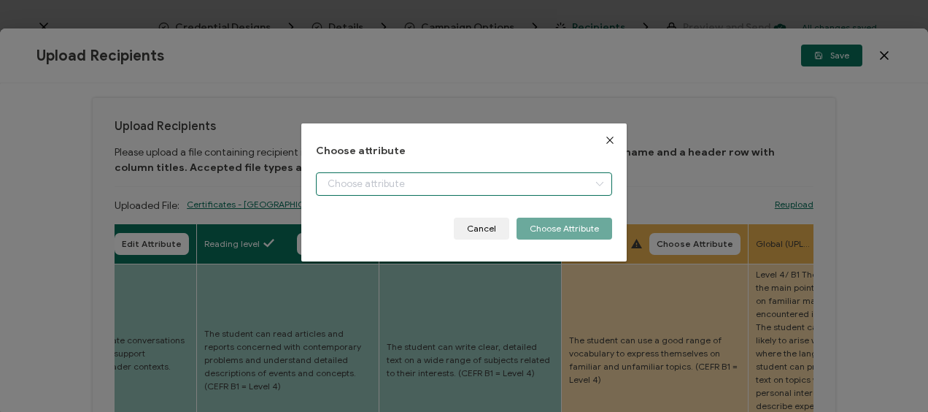
click at [321, 185] on input "dialog" at bounding box center [464, 183] width 296 height 23
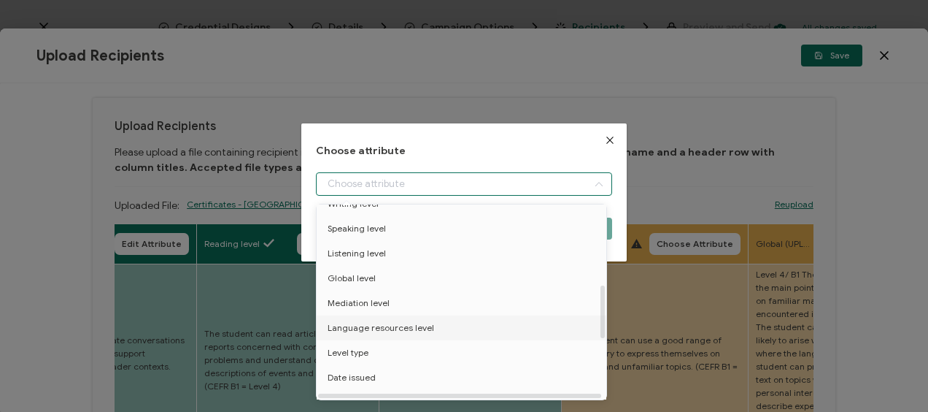
scroll to position [292, 0]
click at [378, 324] on span "Language resources level" at bounding box center [381, 326] width 107 height 25
type input "Language resources level"
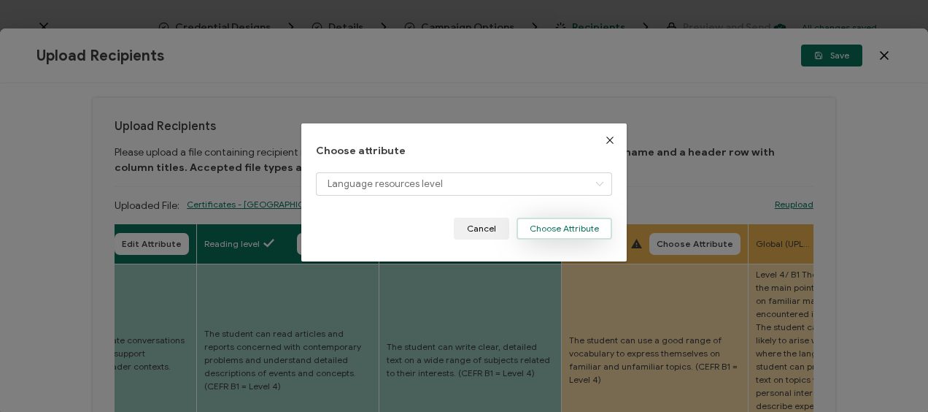
click at [559, 229] on button "Choose Attribute" at bounding box center [565, 228] width 96 height 22
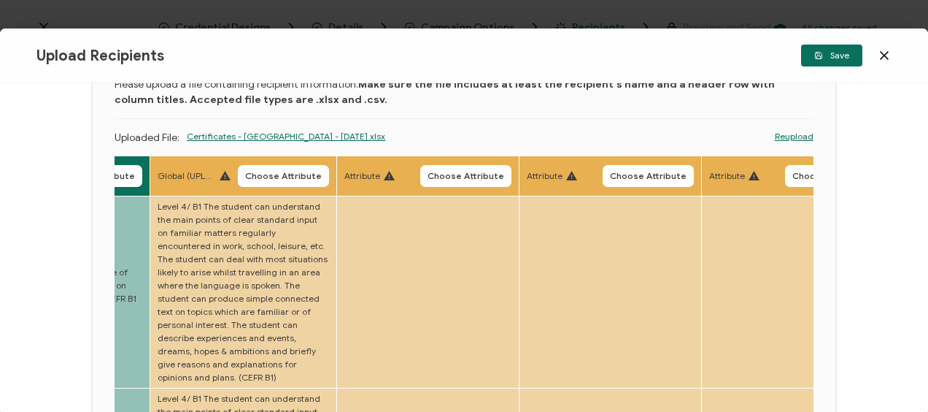
scroll to position [0, 0]
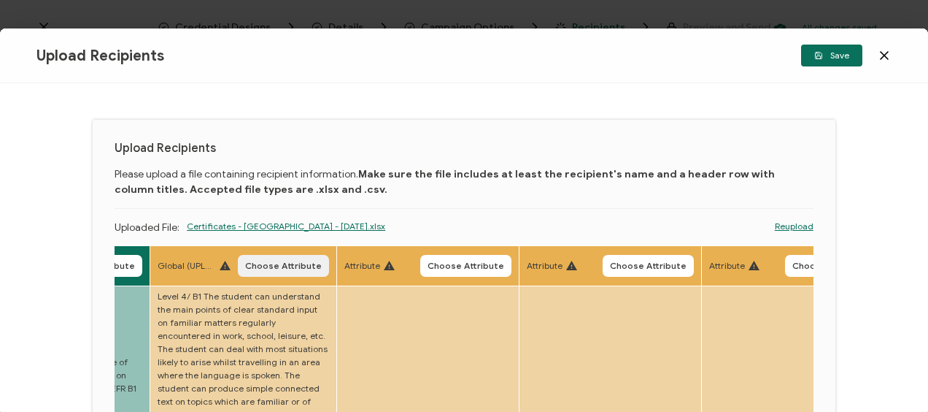
click at [274, 258] on button "Choose Attribute" at bounding box center [283, 266] width 91 height 22
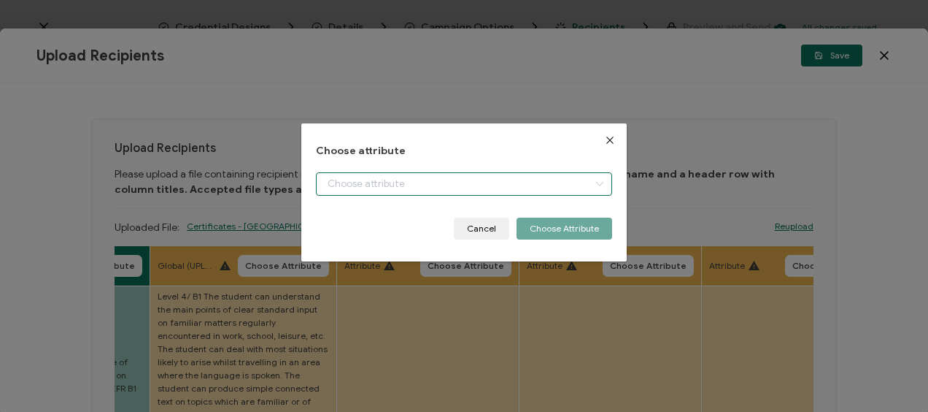
click at [374, 178] on input "dialog" at bounding box center [464, 183] width 296 height 23
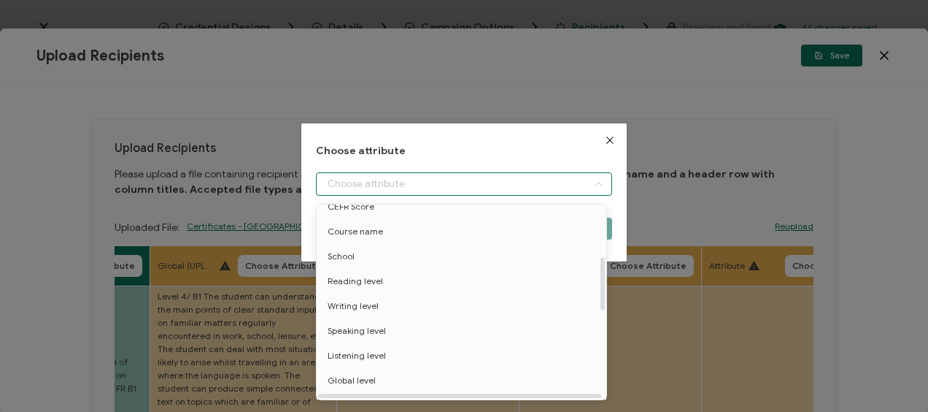
scroll to position [219, 0]
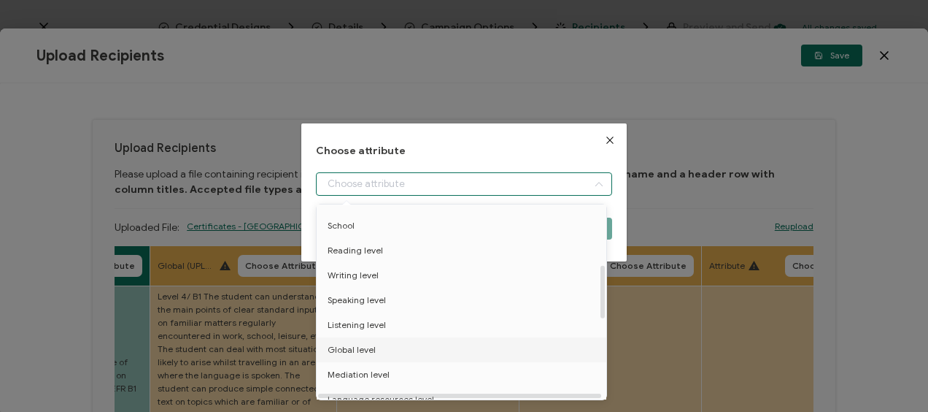
click at [372, 346] on span "Global level" at bounding box center [352, 349] width 48 height 25
type input "Global level"
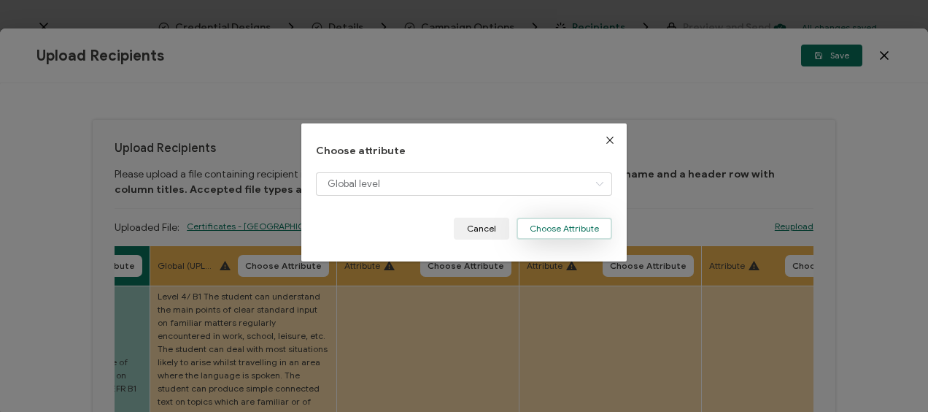
click at [544, 228] on button "Choose Attribute" at bounding box center [565, 228] width 96 height 22
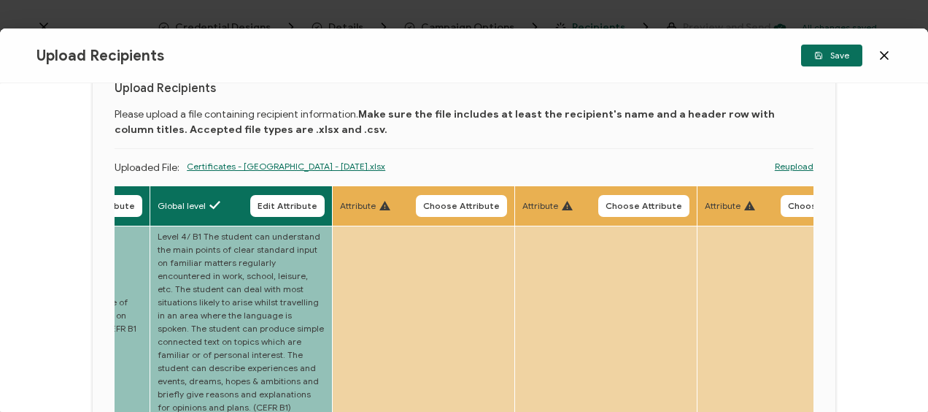
scroll to position [0, 0]
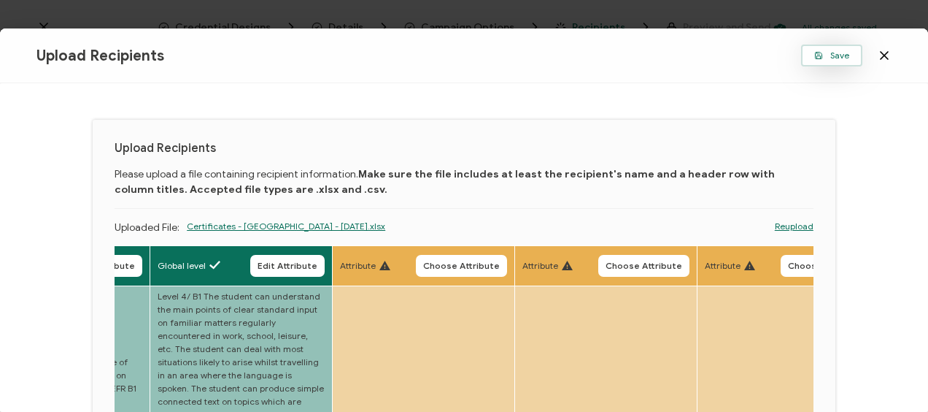
click at [822, 58] on icon "button" at bounding box center [818, 56] width 7 height 7
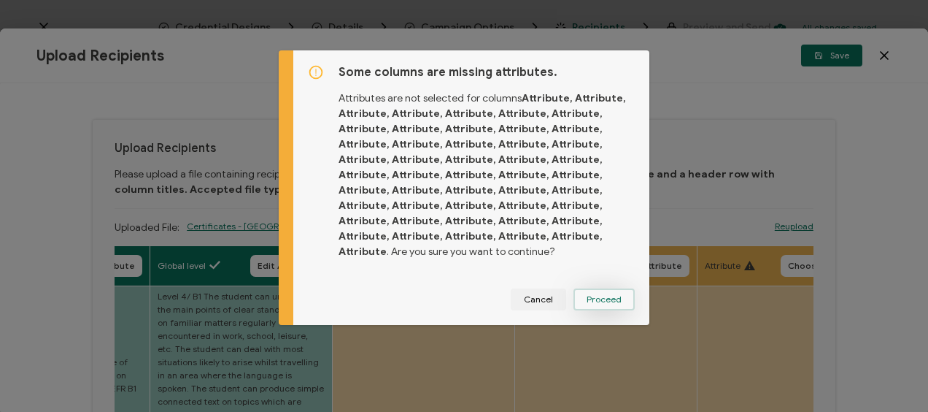
click at [599, 303] on span "Proceed" at bounding box center [604, 299] width 35 height 9
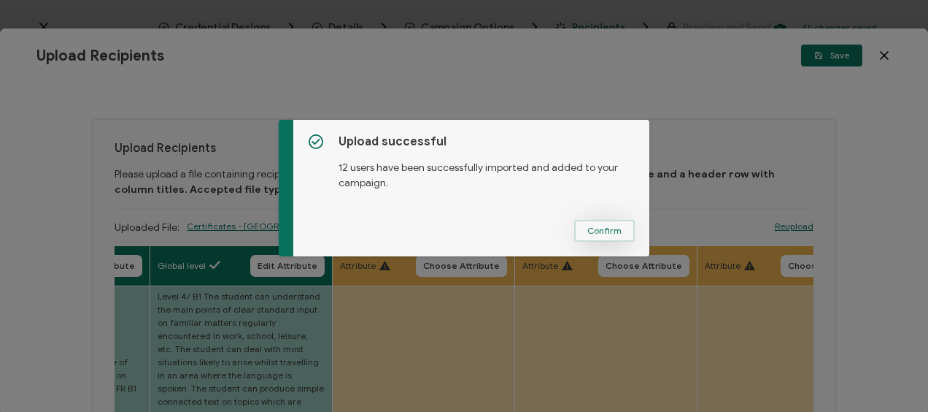
click at [596, 228] on span "Confirm" at bounding box center [604, 230] width 34 height 9
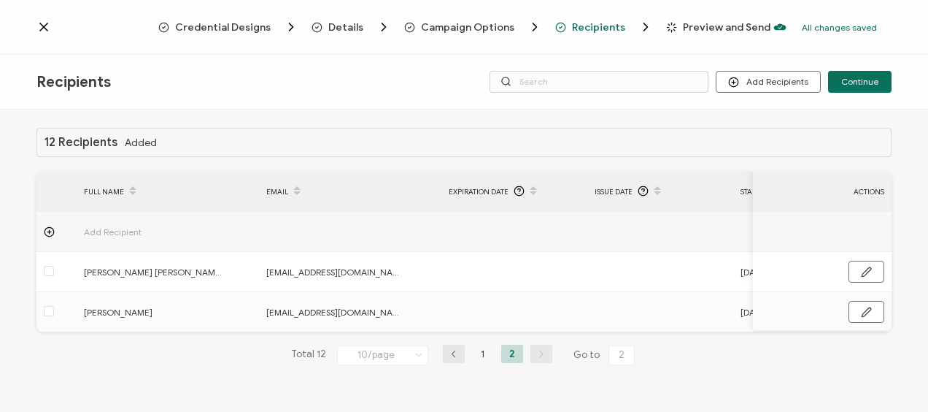
click at [511, 355] on li "2" at bounding box center [512, 353] width 22 height 18
click at [458, 358] on icon "button" at bounding box center [454, 354] width 22 height 9
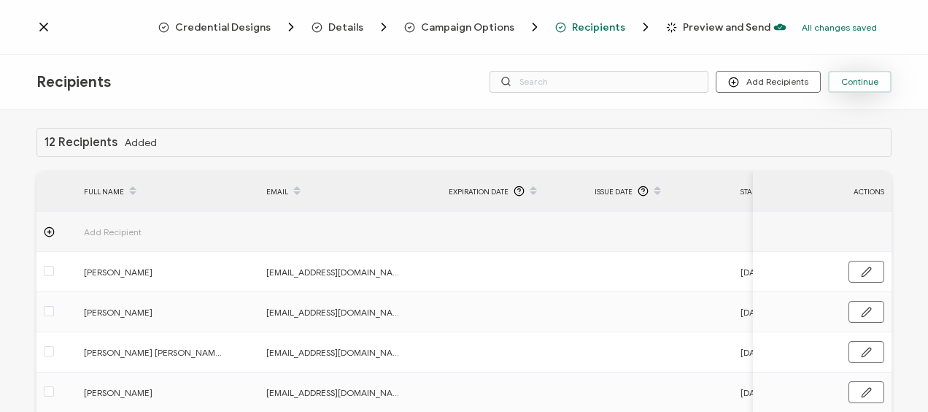
click at [848, 73] on button "Continue" at bounding box center [859, 82] width 63 height 22
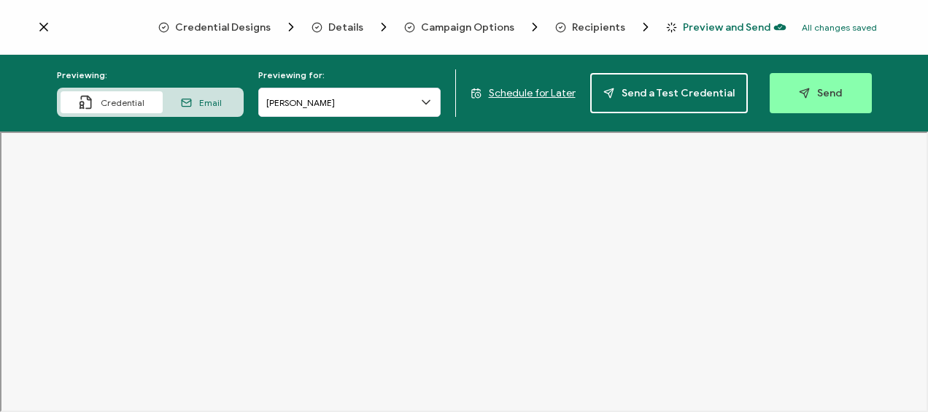
click at [530, 94] on span "Schedule for Later" at bounding box center [532, 93] width 87 height 12
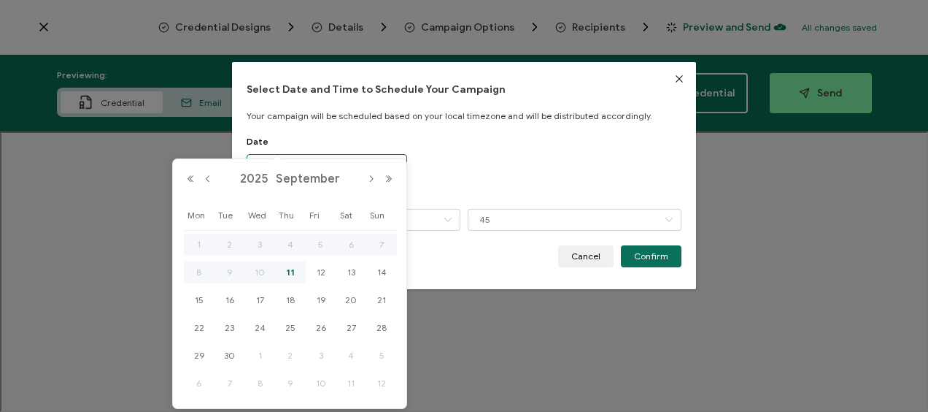
click at [306, 174] on body "Credential Designs Details Campaign Options Recipients Preview and Send All cha…" at bounding box center [464, 206] width 928 height 412
click at [311, 274] on div "12" at bounding box center [321, 272] width 31 height 22
type input "[DATE]"
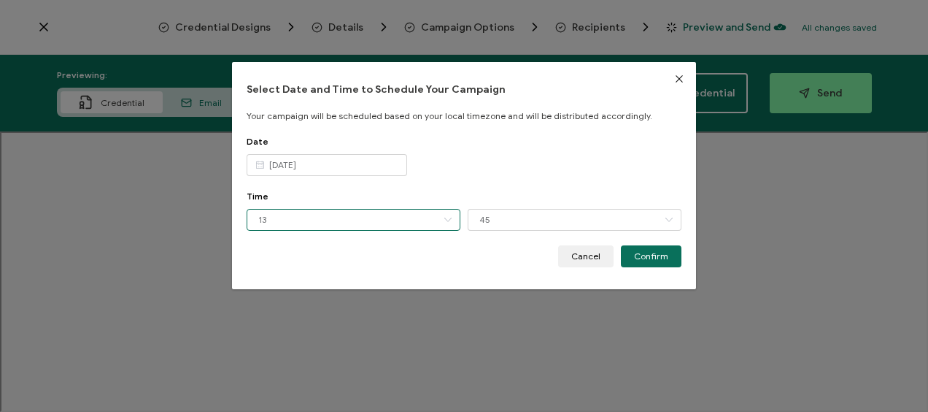
click at [322, 220] on input "13" at bounding box center [354, 220] width 214 height 22
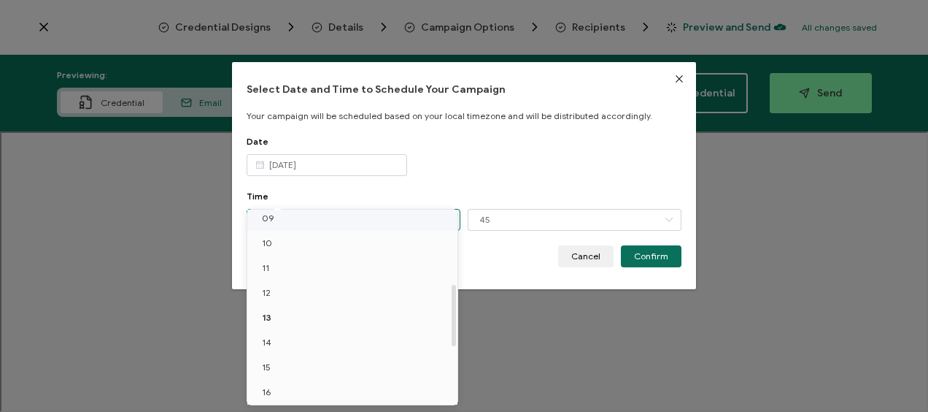
scroll to position [232, 0]
click at [317, 288] on li "12" at bounding box center [354, 291] width 215 height 25
type input "12"
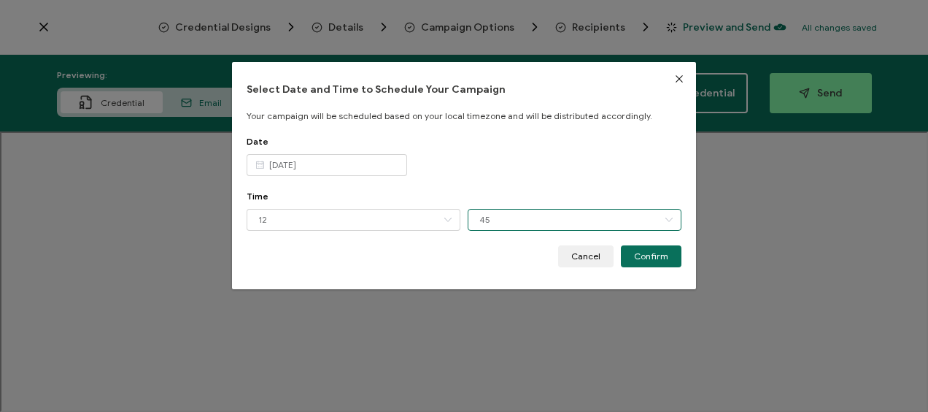
click at [533, 225] on input "45" at bounding box center [575, 220] width 214 height 22
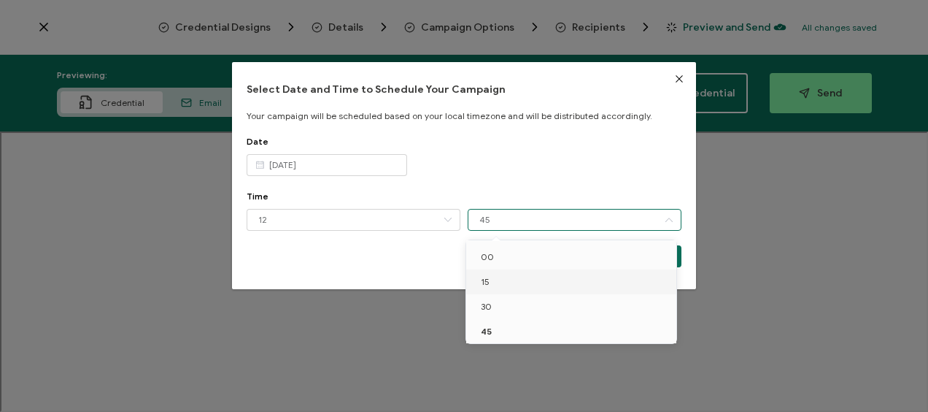
click at [508, 283] on li "15" at bounding box center [573, 281] width 215 height 25
type input "15"
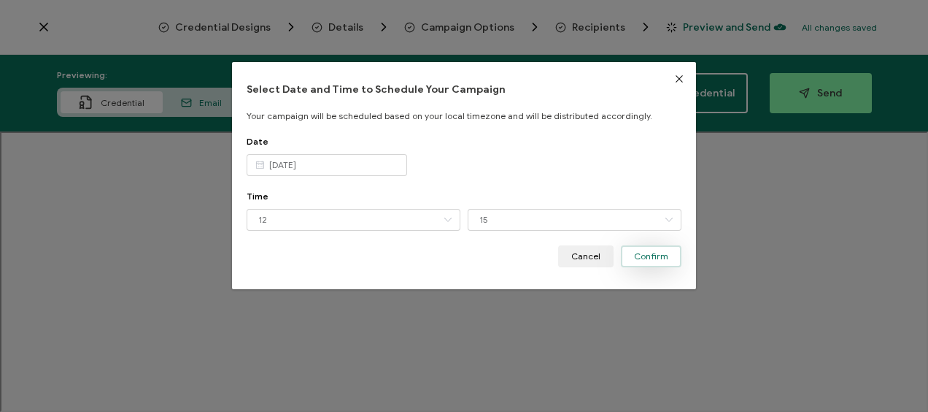
click at [639, 256] on span "Confirm" at bounding box center [651, 256] width 34 height 9
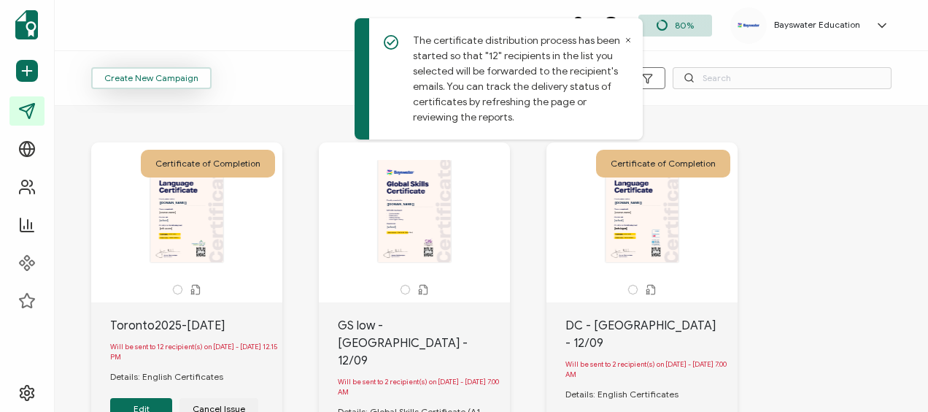
click at [162, 74] on span "Create New Campaign" at bounding box center [151, 78] width 94 height 9
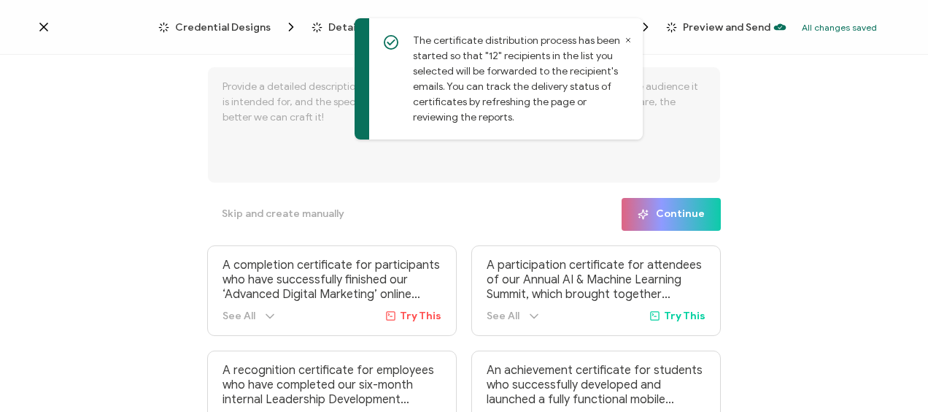
click at [626, 39] on icon at bounding box center [628, 39] width 7 height 7
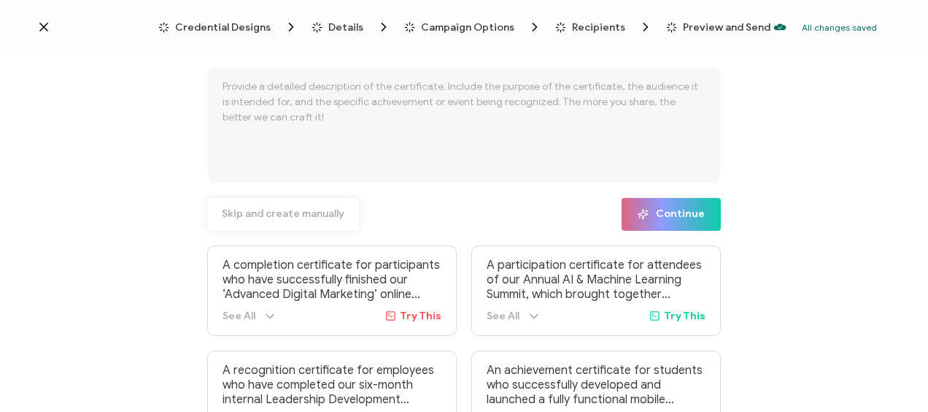
click at [286, 215] on span "Skip and create manually" at bounding box center [283, 214] width 123 height 10
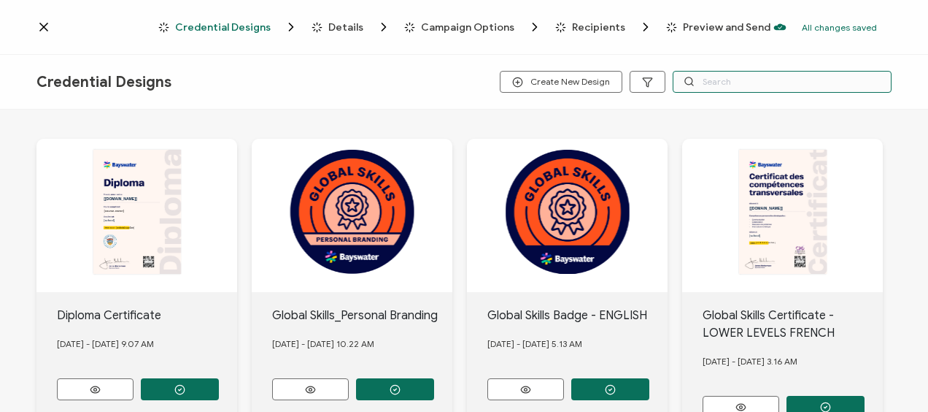
click at [740, 80] on input "text" at bounding box center [782, 82] width 219 height 22
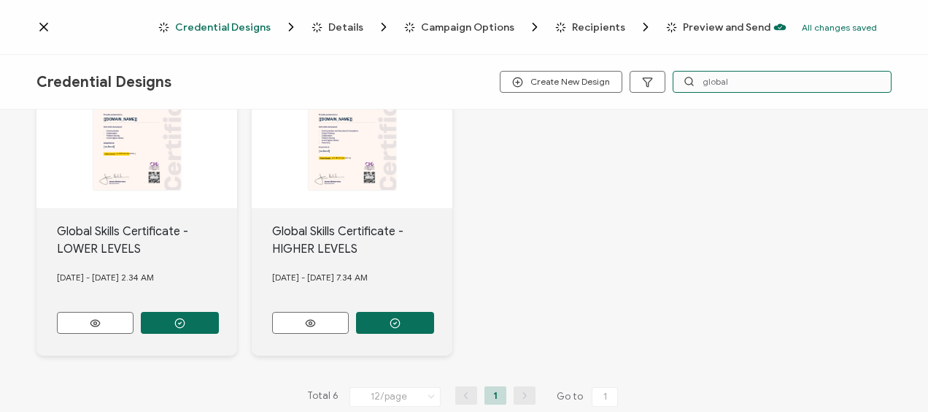
scroll to position [423, 0]
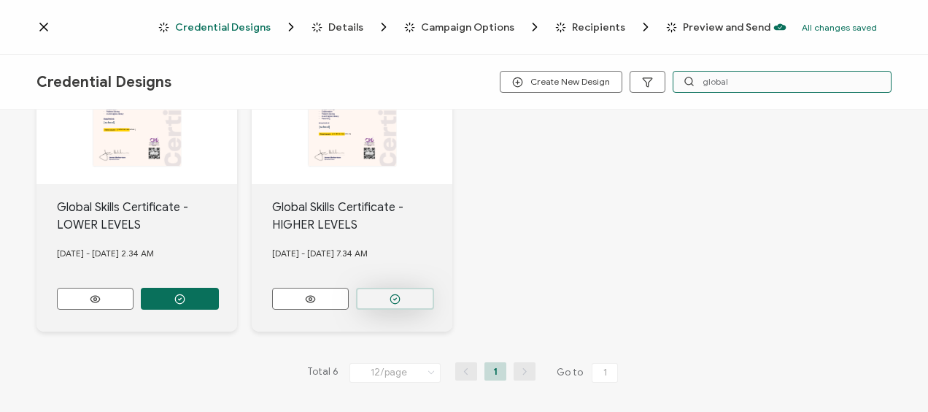
type input "global"
click at [391, 293] on icon "button" at bounding box center [395, 298] width 11 height 11
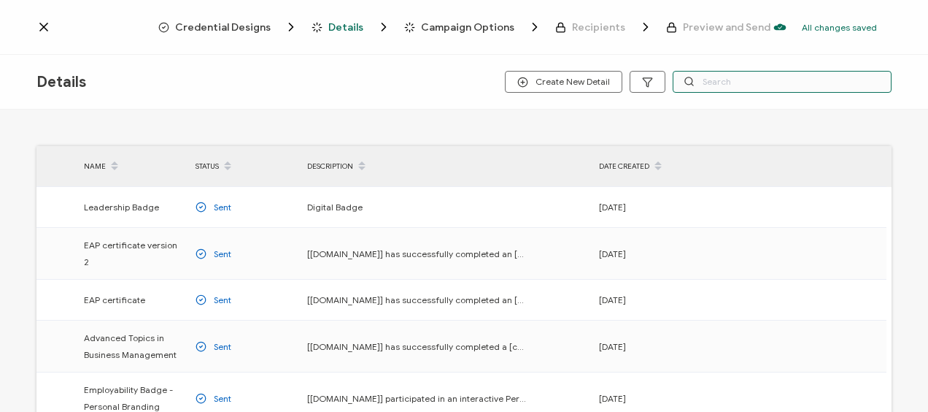
click at [714, 76] on input "text" at bounding box center [782, 82] width 219 height 22
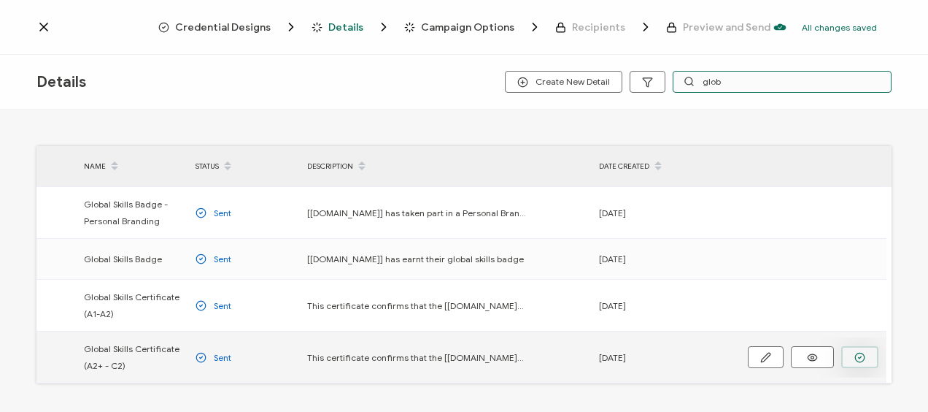
type input "glob"
click at [853, 354] on button "button" at bounding box center [859, 357] width 37 height 22
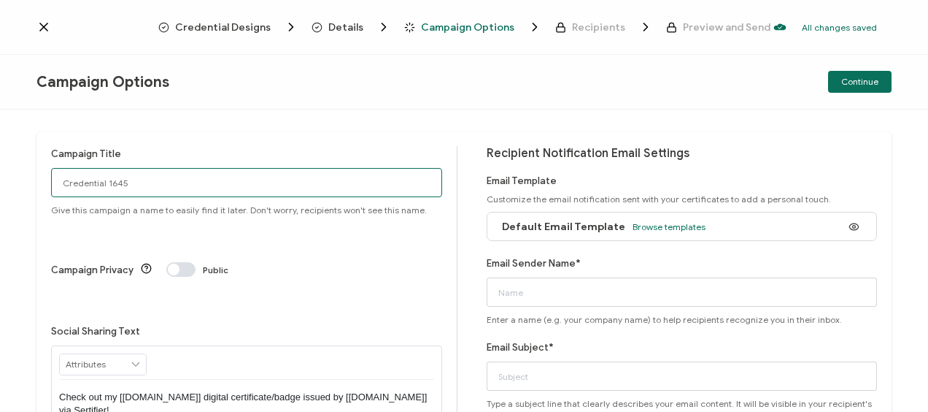
click at [216, 180] on input "Credential 1645" at bounding box center [246, 182] width 391 height 29
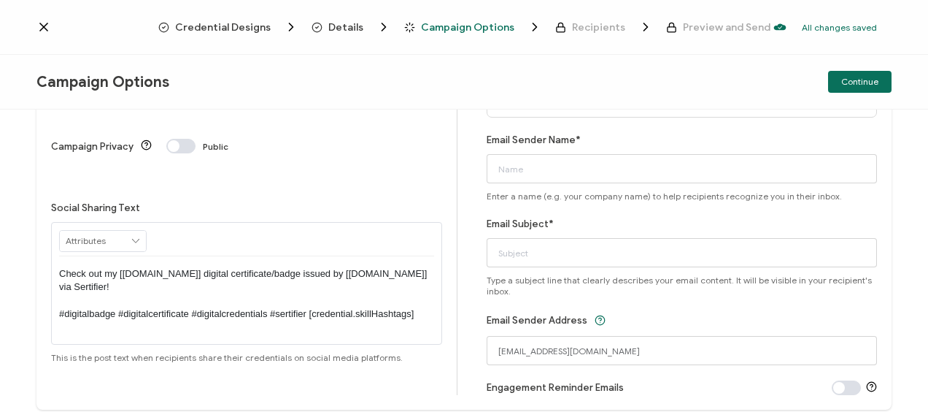
scroll to position [146, 0]
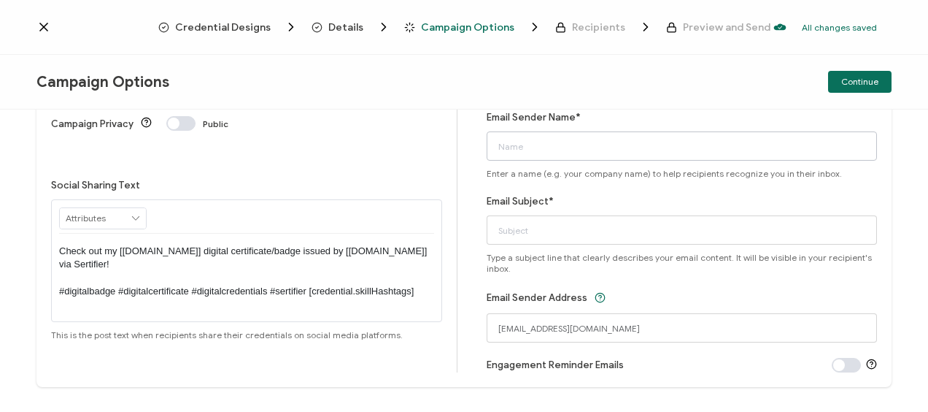
type input "Toronto2025-[DATE]-GS"
click at [523, 156] on input "Email Sender Name*" at bounding box center [682, 145] width 391 height 29
type input "Bayswater [GEOGRAPHIC_DATA]"
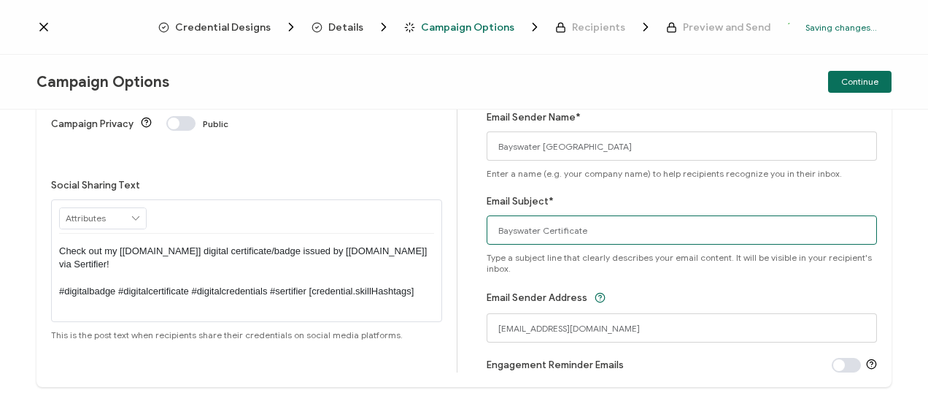
click at [536, 229] on input "Bayswater Certificate" at bounding box center [682, 229] width 391 height 29
click at [541, 232] on input "Bayswater Certificate" at bounding box center [682, 229] width 391 height 29
click at [539, 231] on input "Bayswater Certificate" at bounding box center [682, 229] width 391 height 29
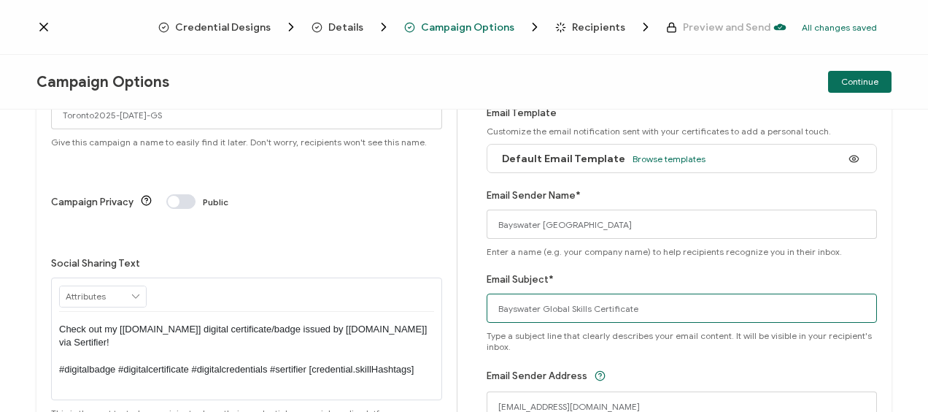
scroll to position [0, 0]
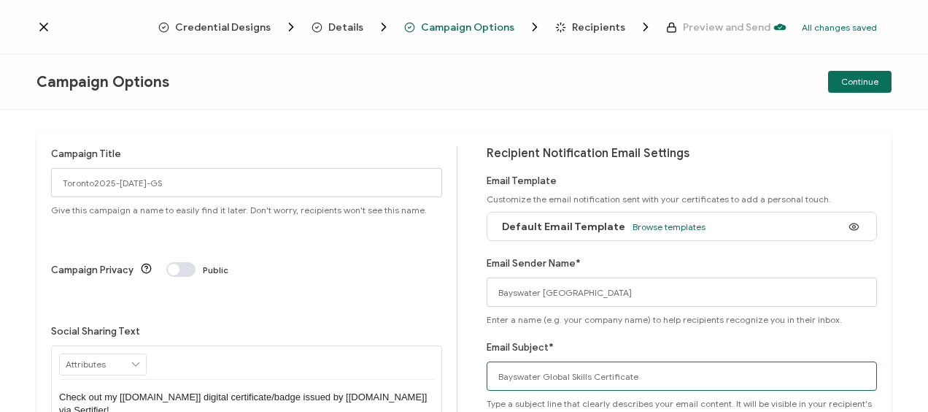
type input "Bayswater Global Skills Certificate"
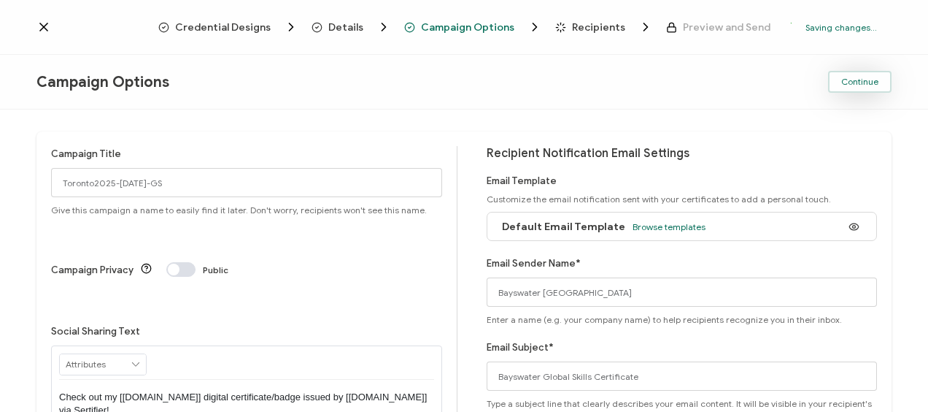
click at [854, 72] on button "Continue" at bounding box center [859, 82] width 63 height 22
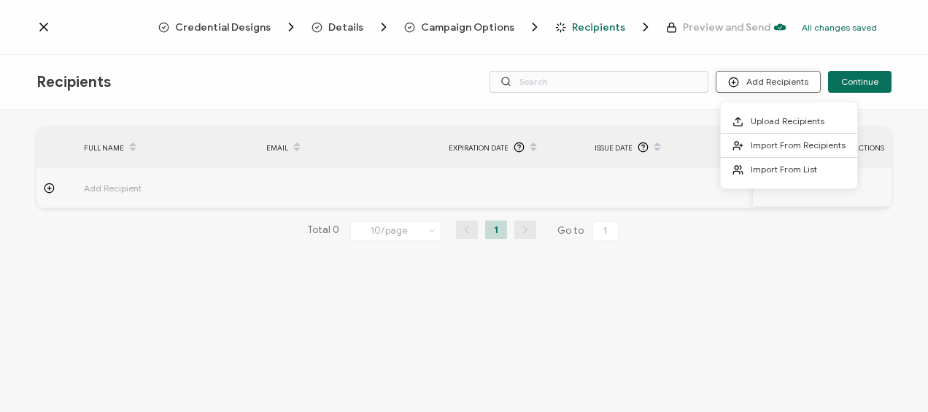
click at [772, 80] on button "Add Recipients" at bounding box center [768, 82] width 105 height 22
click at [763, 79] on button "Add Recipients" at bounding box center [768, 82] width 105 height 22
click at [782, 117] on span "Upload Recipients" at bounding box center [788, 120] width 74 height 11
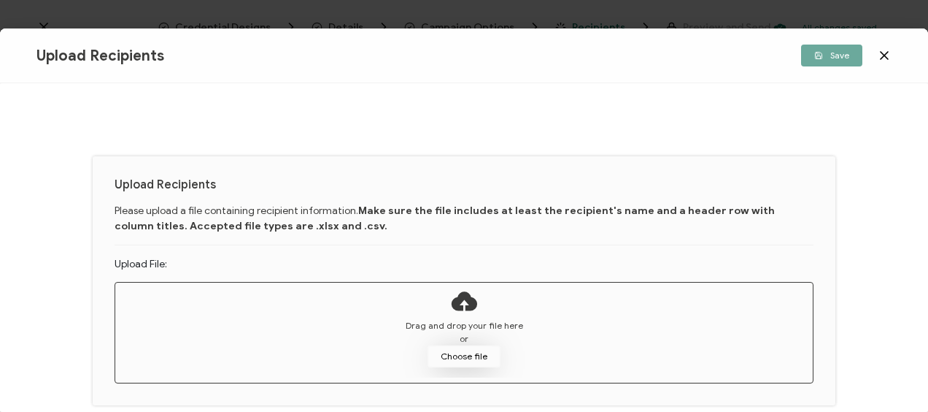
click at [449, 346] on button "Choose file" at bounding box center [464, 356] width 73 height 22
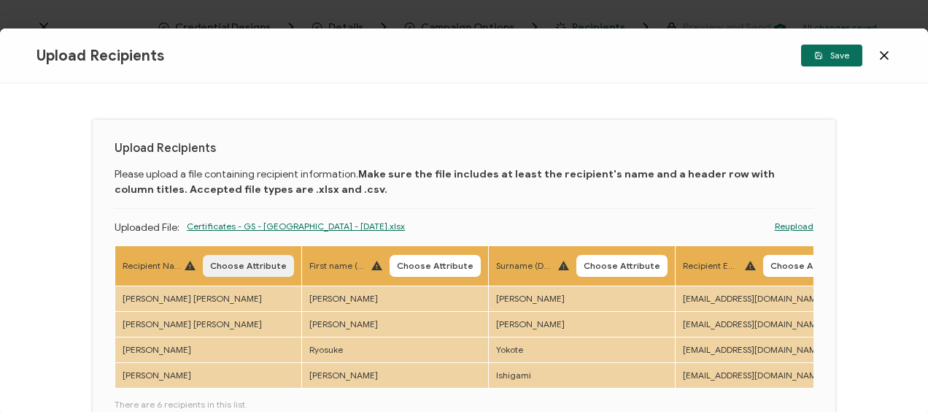
click at [252, 261] on span "Choose Attribute" at bounding box center [248, 265] width 77 height 9
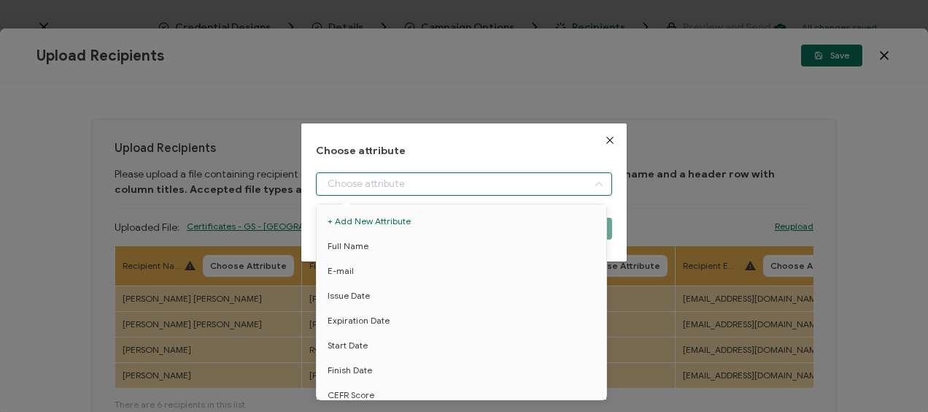
click at [392, 181] on input "dialog" at bounding box center [464, 183] width 296 height 23
click at [364, 247] on span "Full Name" at bounding box center [348, 246] width 41 height 25
type input "Full Name"
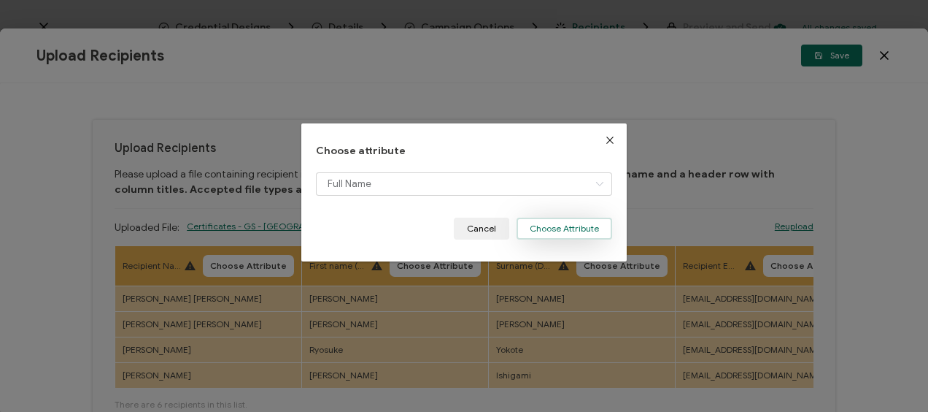
click at [555, 231] on button "Choose Attribute" at bounding box center [565, 228] width 96 height 22
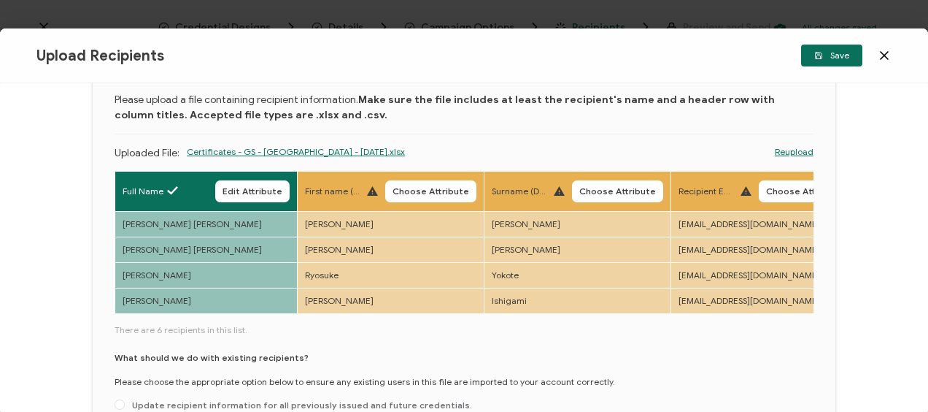
scroll to position [146, 0]
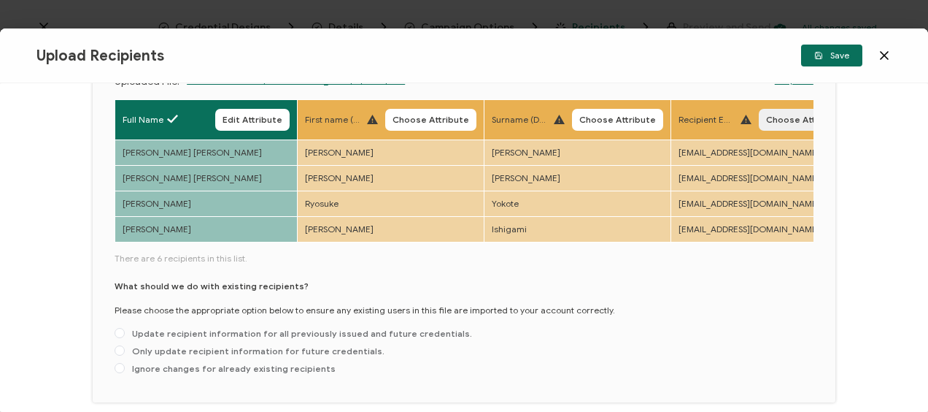
click at [784, 120] on span "Choose Attribute" at bounding box center [804, 119] width 77 height 9
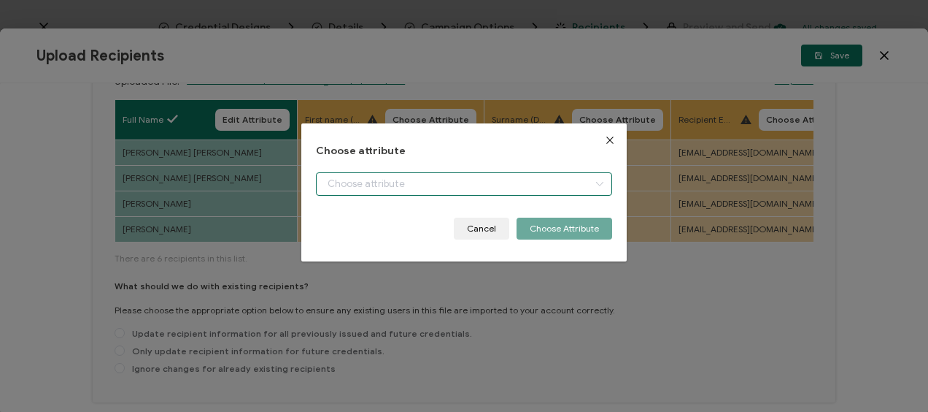
click at [401, 179] on input "dialog" at bounding box center [464, 183] width 296 height 23
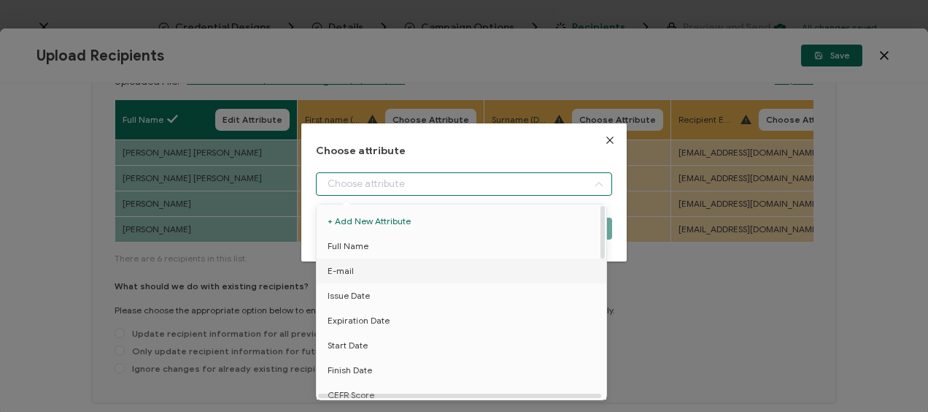
click at [374, 269] on li "E-mail" at bounding box center [464, 270] width 302 height 25
type input "E-mail"
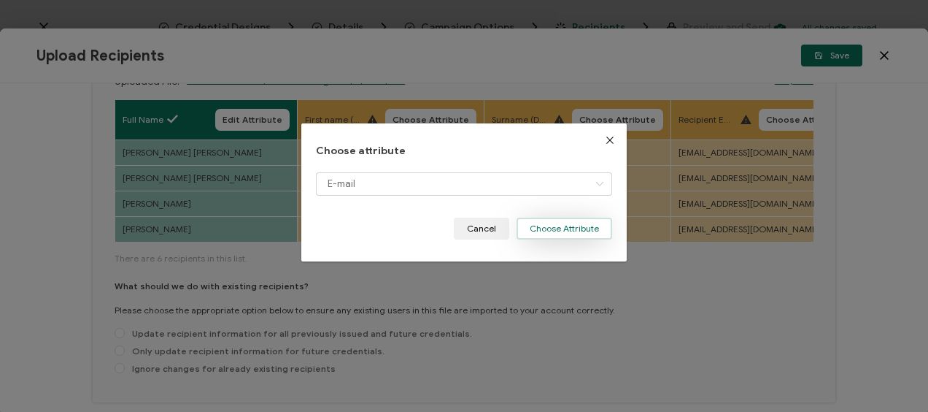
click at [548, 228] on button "Choose Attribute" at bounding box center [565, 228] width 96 height 22
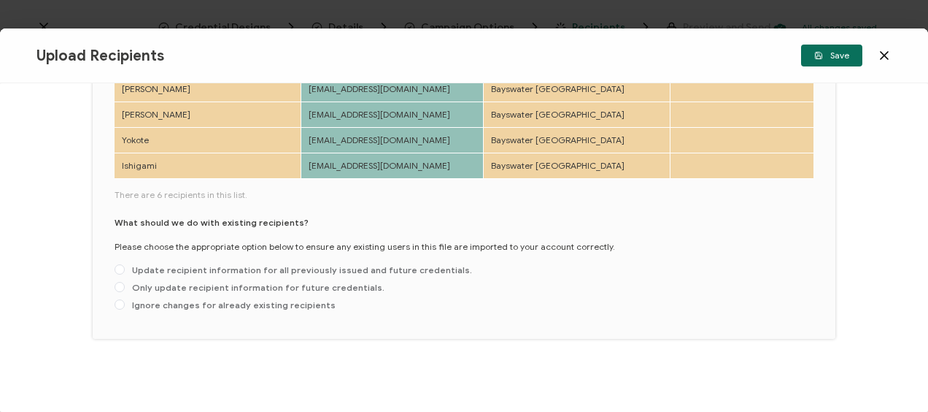
scroll to position [0, 0]
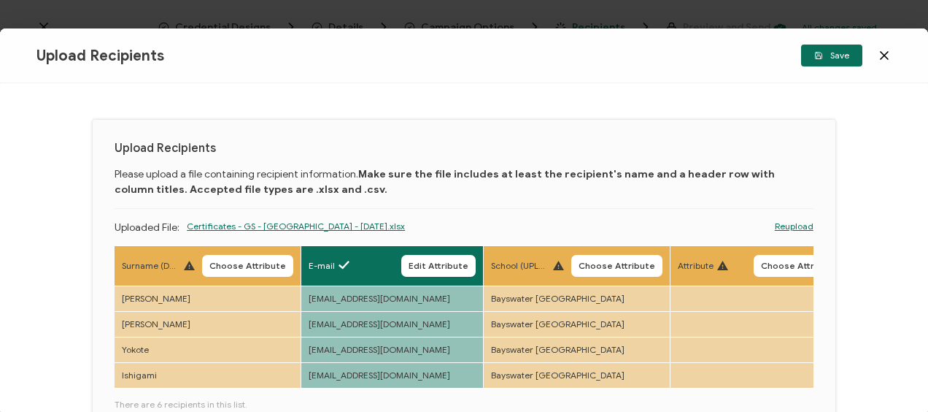
click at [613, 267] on span "Choose Attribute" at bounding box center [617, 265] width 77 height 9
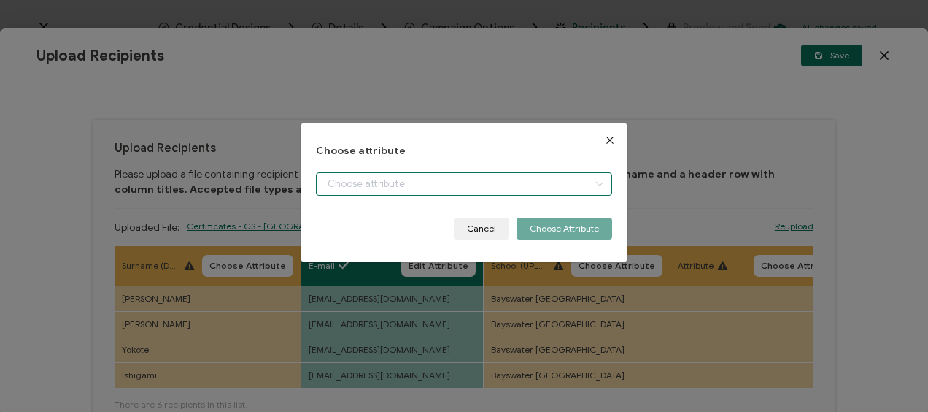
click at [459, 184] on input "dialog" at bounding box center [464, 183] width 296 height 23
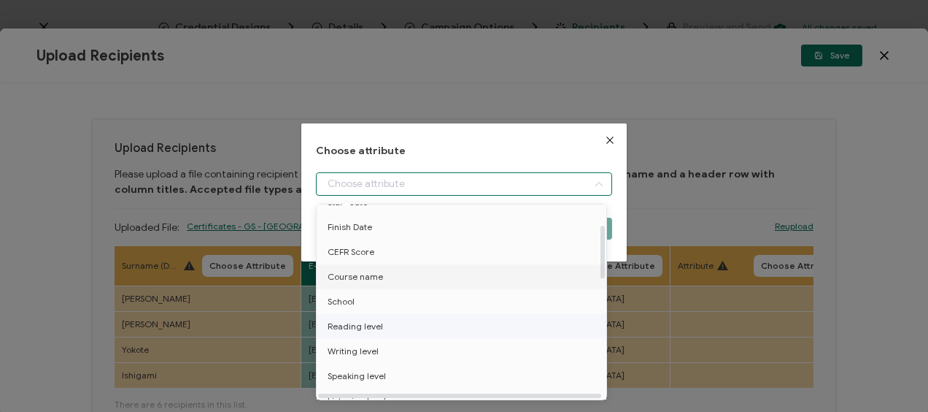
scroll to position [146, 0]
click at [365, 296] on li "School" at bounding box center [464, 298] width 302 height 25
type input "School"
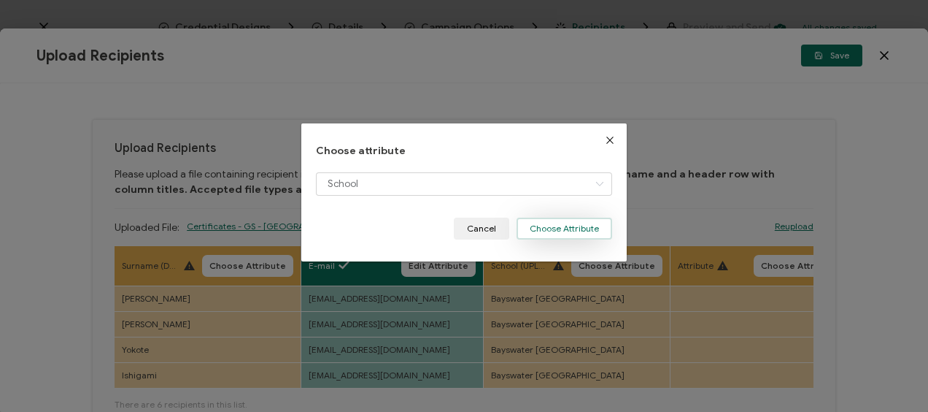
click at [560, 234] on button "Choose Attribute" at bounding box center [565, 228] width 96 height 22
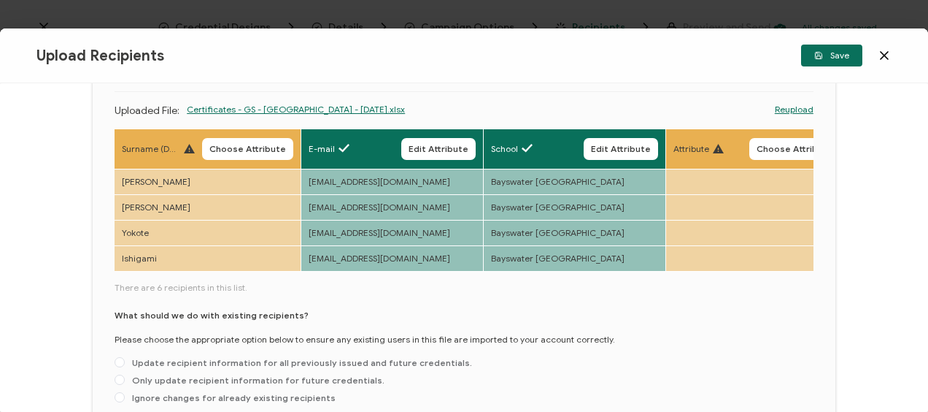
scroll to position [212, 0]
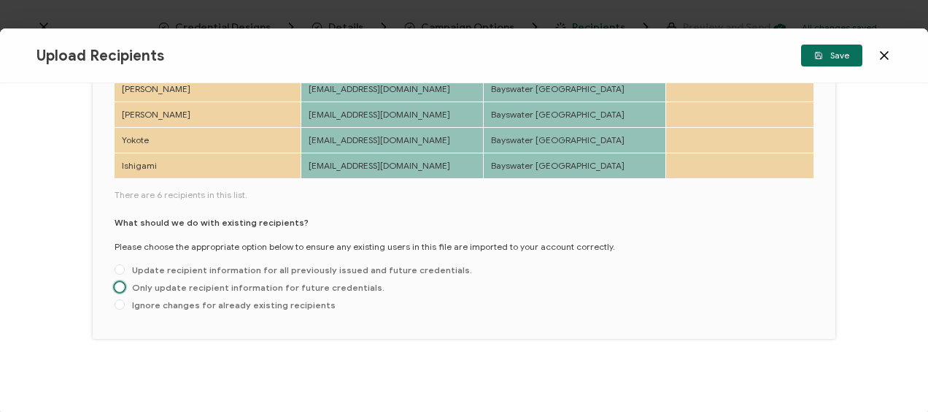
click at [124, 287] on span at bounding box center [120, 287] width 10 height 10
click at [124, 287] on input "Only update recipient information for future credentials." at bounding box center [120, 288] width 10 height 12
radio input "true"
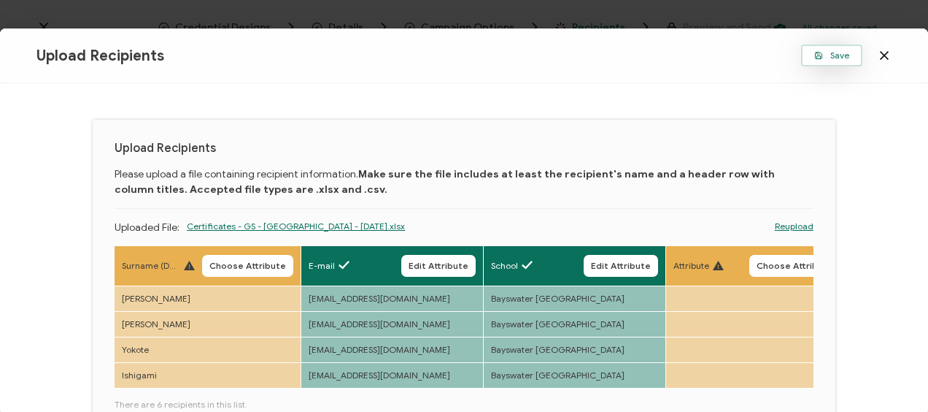
click at [830, 60] on button "Save" at bounding box center [831, 56] width 61 height 22
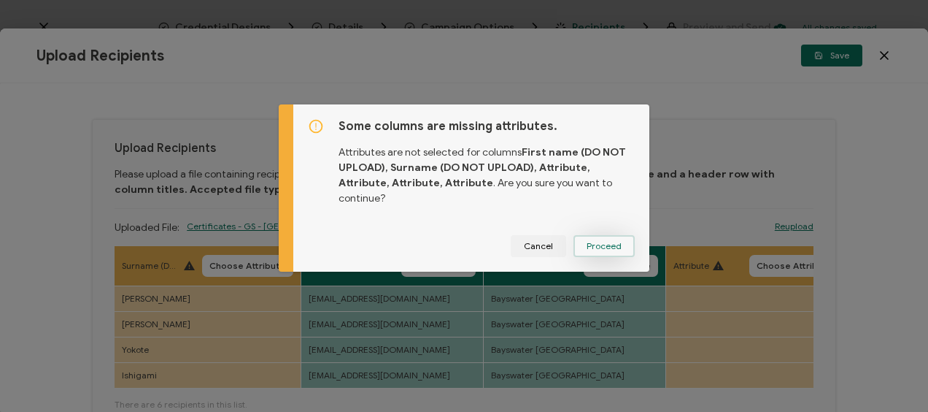
click at [601, 242] on span "Proceed" at bounding box center [604, 246] width 35 height 9
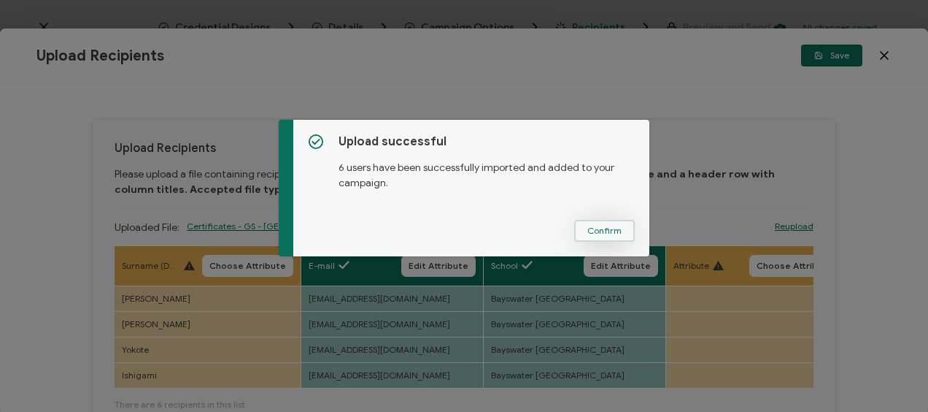
click at [596, 231] on span "Confirm" at bounding box center [604, 230] width 34 height 9
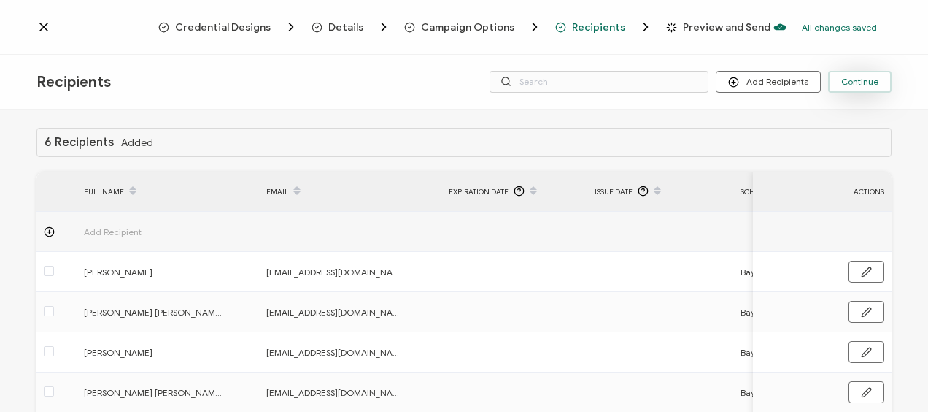
click at [862, 81] on span "Continue" at bounding box center [859, 81] width 37 height 9
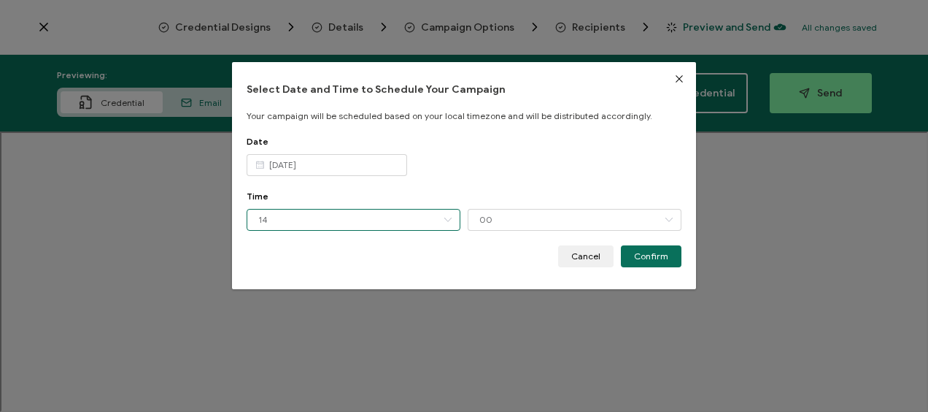
click at [296, 223] on input "14" at bounding box center [354, 220] width 214 height 22
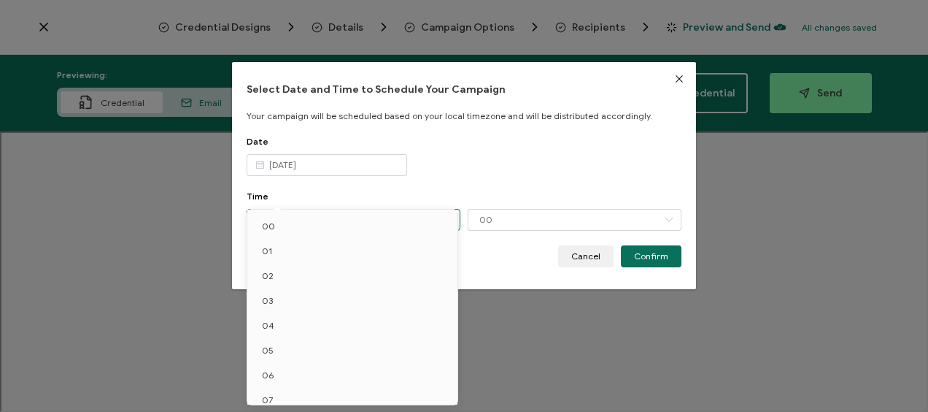
scroll to position [184, 0]
click at [277, 349] on li "12" at bounding box center [354, 340] width 215 height 25
click at [267, 339] on span "12" at bounding box center [266, 339] width 9 height 11
click at [319, 171] on body "Credential Designs Details Campaign Options Recipients Preview and Send All cha…" at bounding box center [464, 206] width 928 height 412
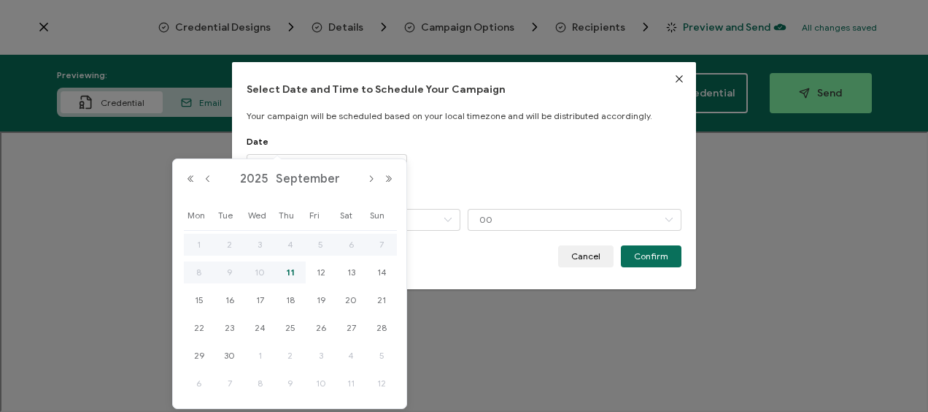
click at [317, 270] on span "12" at bounding box center [321, 272] width 18 height 18
type input "[DATE]"
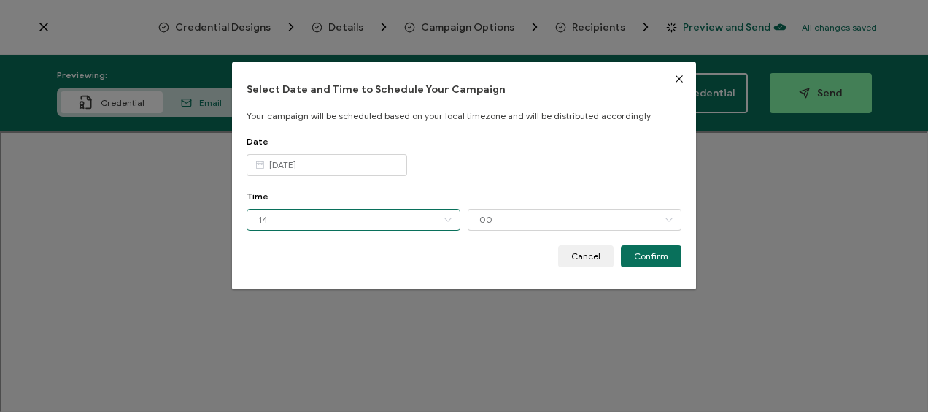
click at [310, 226] on input "14" at bounding box center [354, 220] width 214 height 22
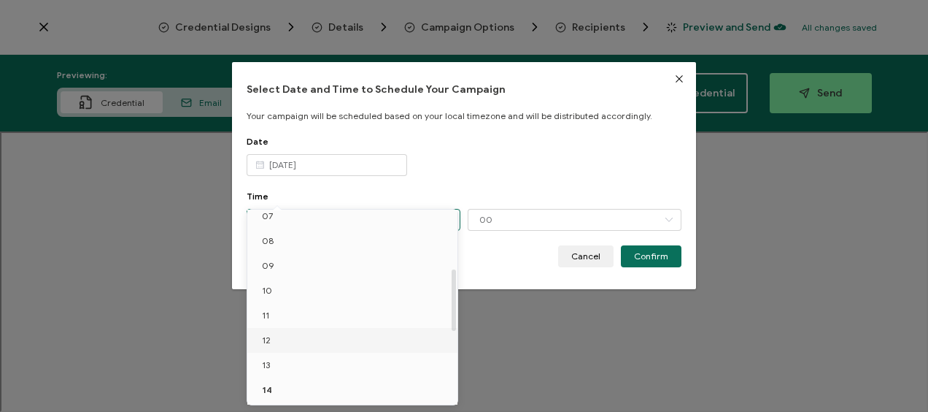
click at [277, 332] on li "12" at bounding box center [354, 340] width 215 height 25
type input "12"
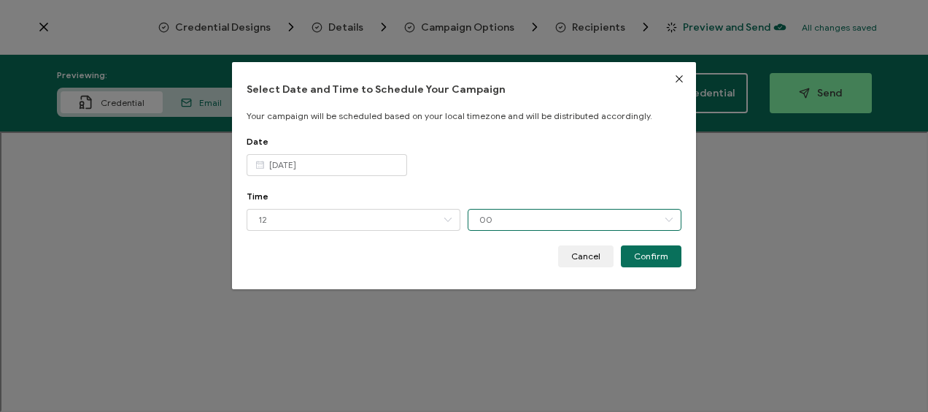
click at [482, 217] on input "00" at bounding box center [575, 220] width 214 height 22
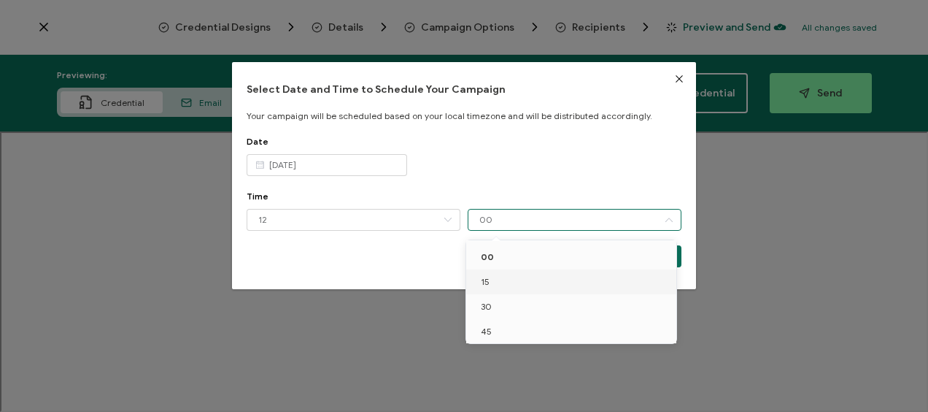
click at [496, 276] on li "15" at bounding box center [573, 281] width 215 height 25
type input "15"
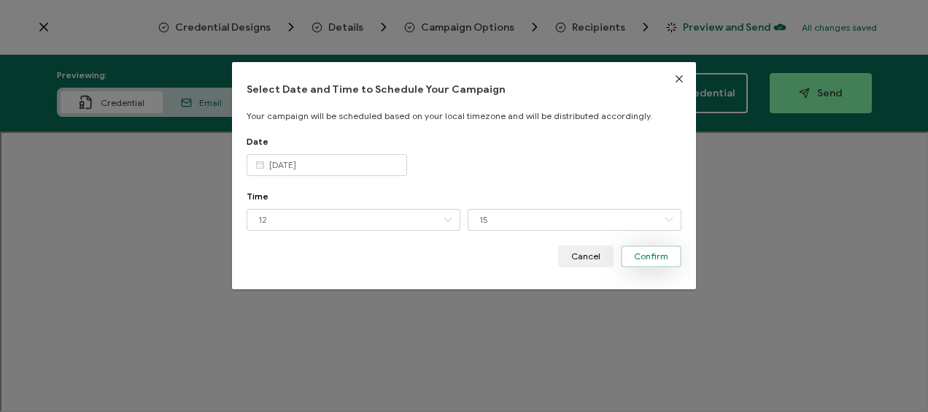
click at [644, 253] on span "Confirm" at bounding box center [651, 256] width 34 height 9
